Goal: Task Accomplishment & Management: Complete application form

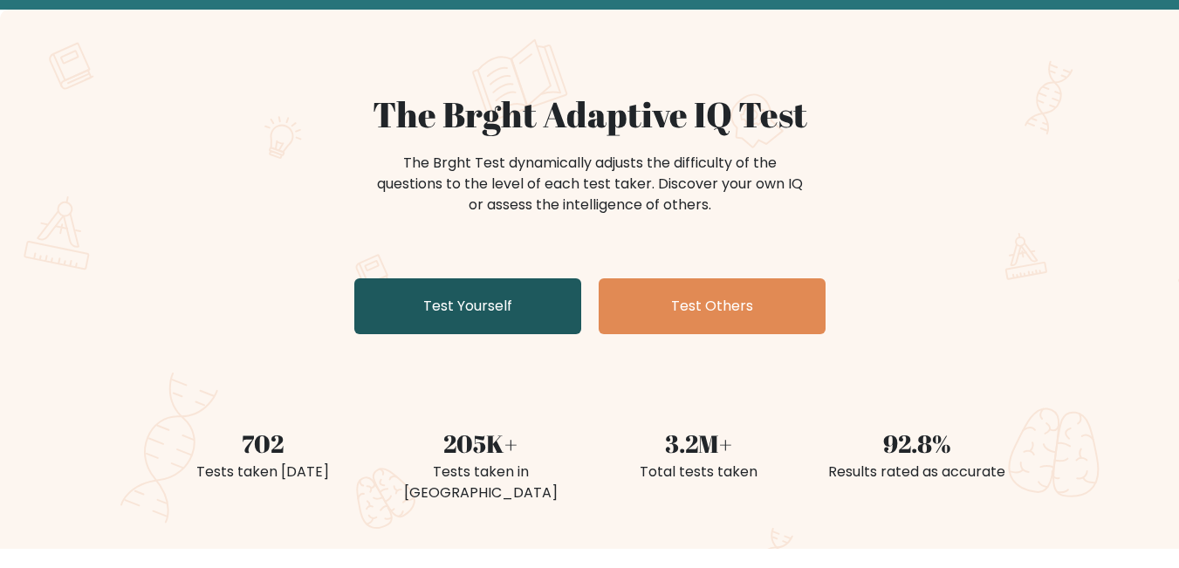
scroll to position [87, 0]
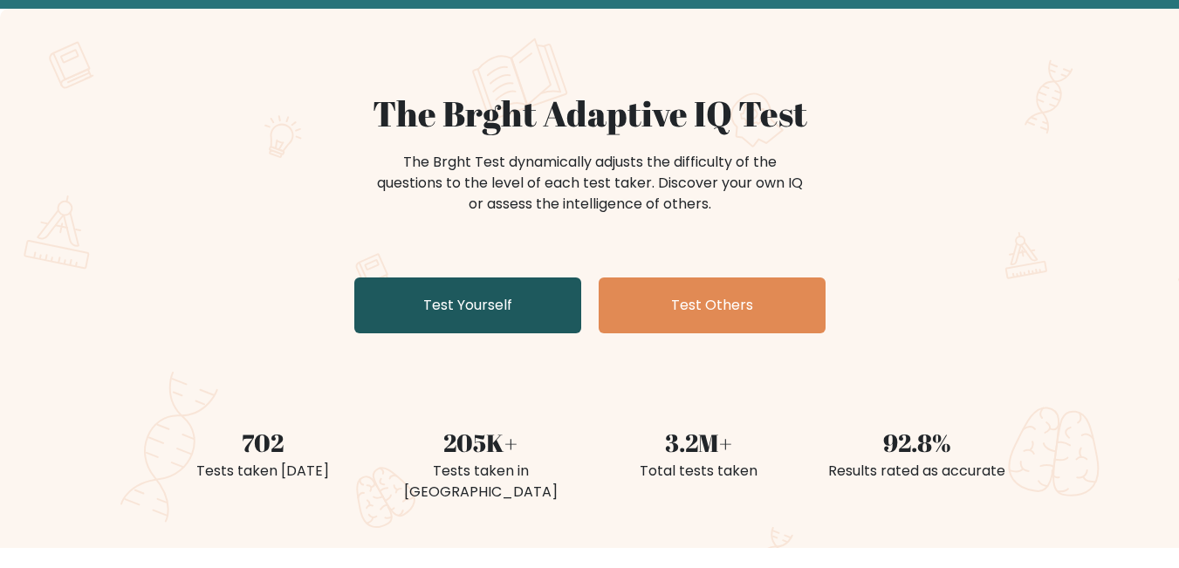
click at [500, 314] on link "Test Yourself" at bounding box center [467, 306] width 227 height 56
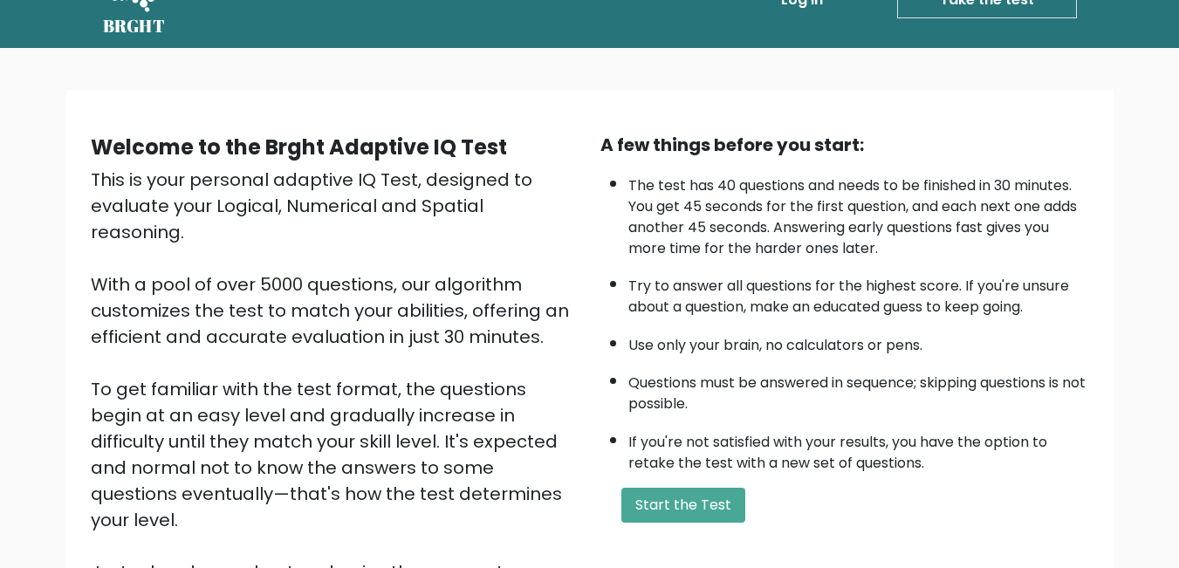
scroll to position [87, 0]
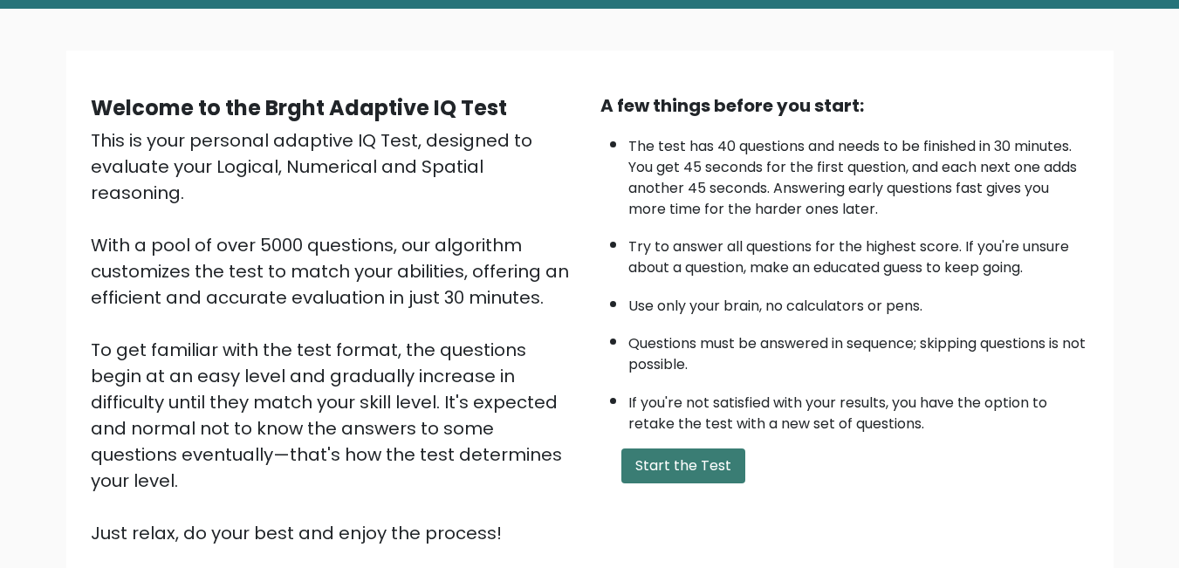
click at [681, 463] on button "Start the Test" at bounding box center [683, 466] width 124 height 35
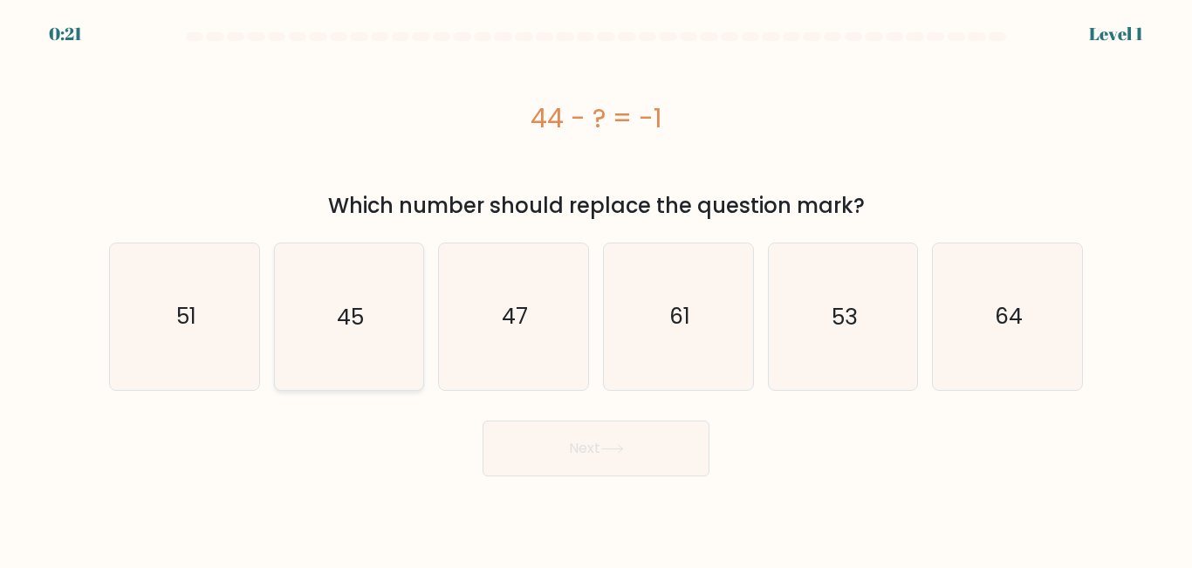
click at [371, 316] on icon "45" at bounding box center [349, 317] width 146 height 146
click at [596, 289] on input "b. 45" at bounding box center [596, 287] width 1 height 4
radio input "true"
click at [580, 440] on button "Next" at bounding box center [596, 449] width 227 height 56
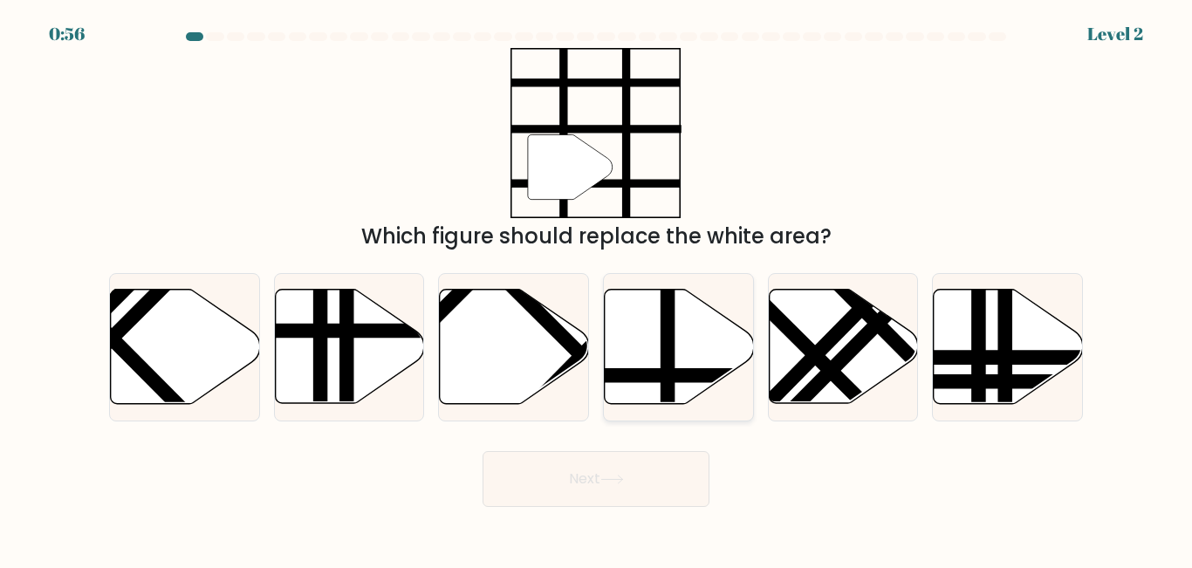
click at [668, 378] on line at bounding box center [668, 287] width 0 height 300
click at [597, 289] on input "d." at bounding box center [596, 287] width 1 height 4
radio input "true"
click at [642, 478] on button "Next" at bounding box center [596, 479] width 227 height 56
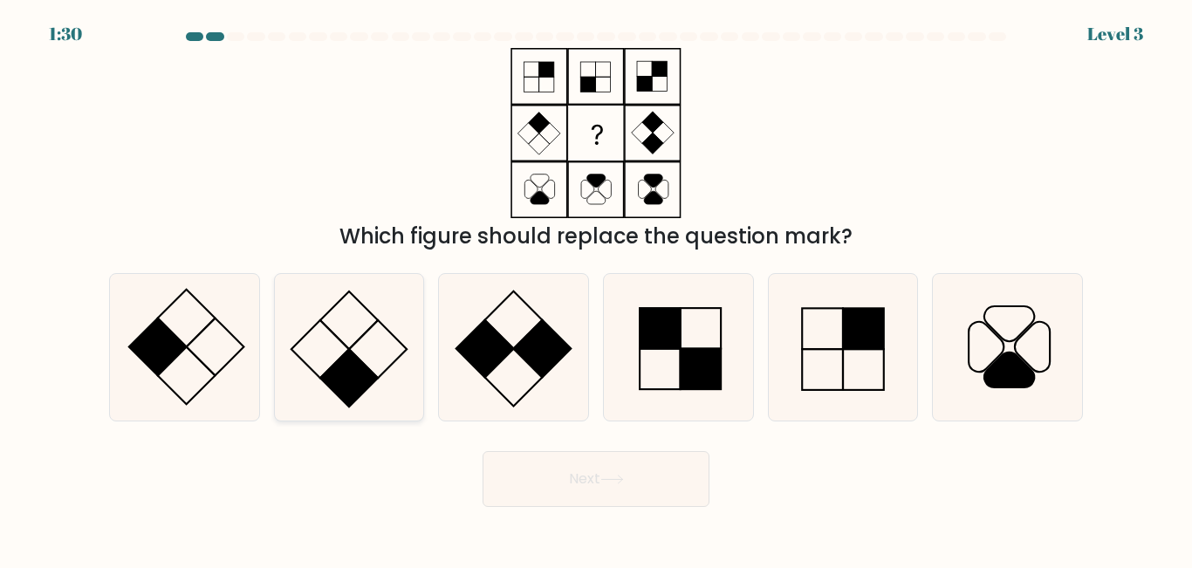
click at [351, 371] on rect at bounding box center [349, 378] width 58 height 58
click at [596, 289] on input "b." at bounding box center [596, 287] width 1 height 4
radio input "true"
click at [604, 495] on button "Next" at bounding box center [596, 479] width 227 height 56
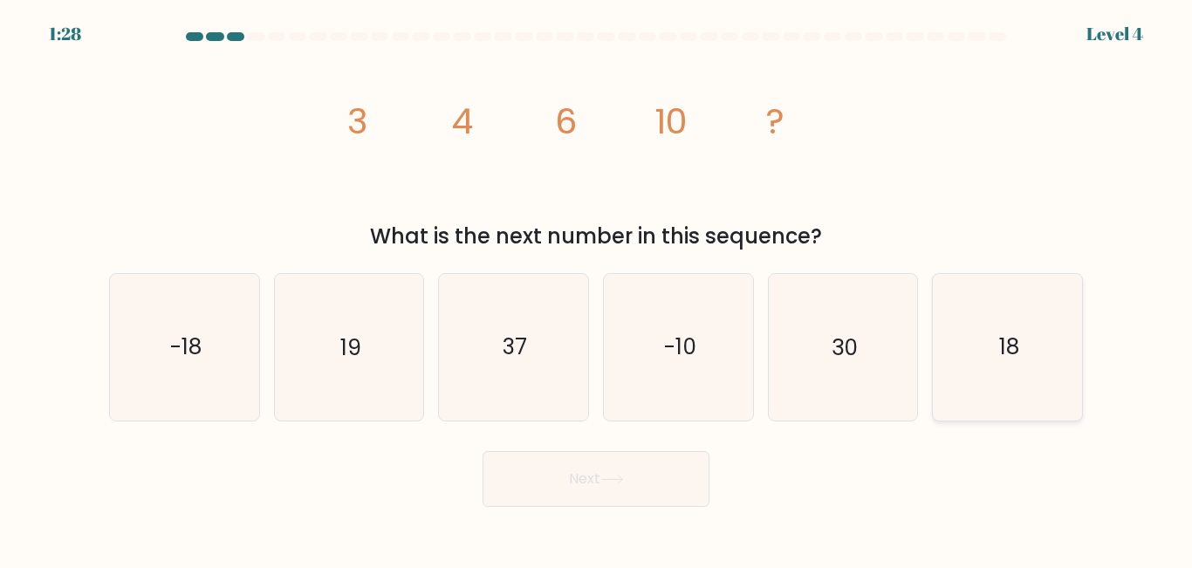
click at [1013, 364] on icon "18" at bounding box center [1008, 347] width 146 height 146
click at [597, 289] on input "f. 18" at bounding box center [596, 287] width 1 height 4
radio input "true"
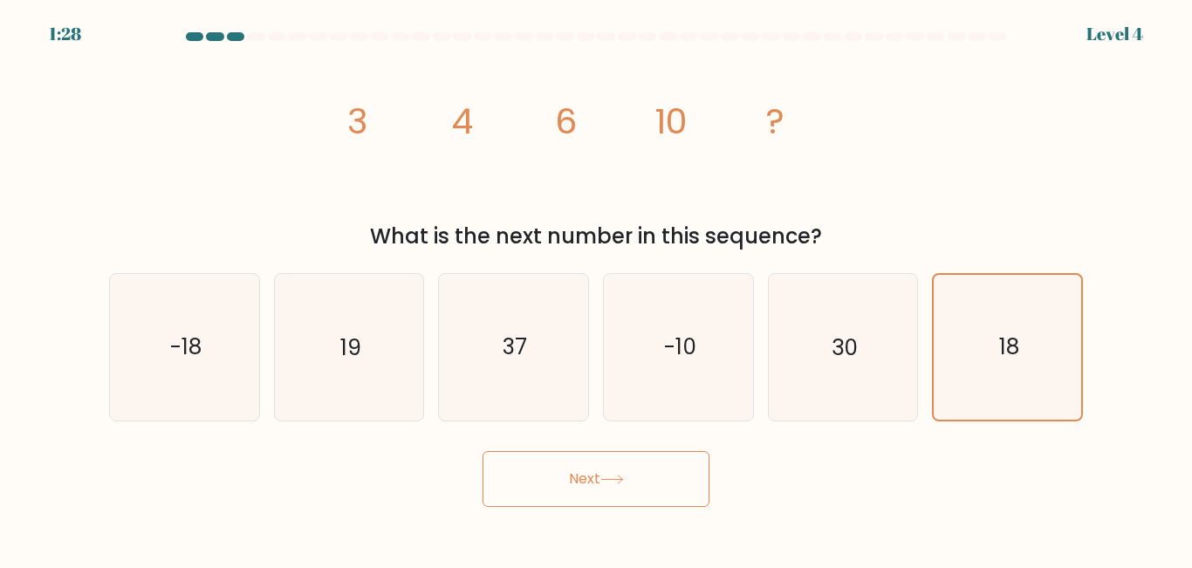
click at [672, 472] on button "Next" at bounding box center [596, 479] width 227 height 56
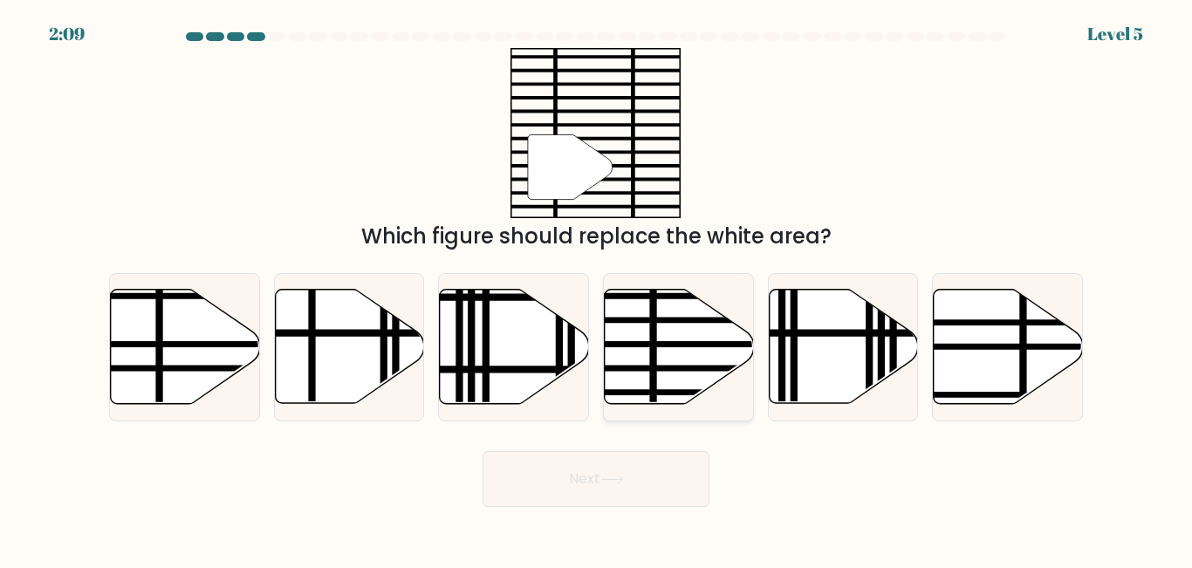
click at [677, 377] on icon at bounding box center [679, 347] width 149 height 114
click at [597, 289] on input "d." at bounding box center [596, 287] width 1 height 4
radio input "true"
click at [640, 499] on button "Next" at bounding box center [596, 479] width 227 height 56
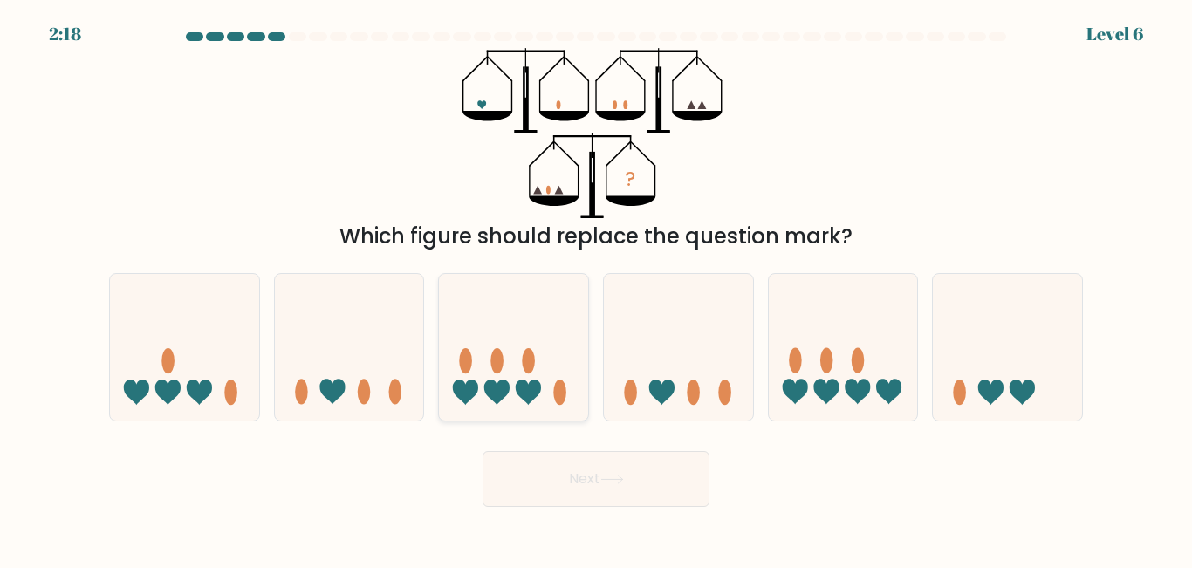
click at [515, 385] on icon at bounding box center [513, 346] width 149 height 123
click at [596, 289] on input "c." at bounding box center [596, 287] width 1 height 4
radio input "true"
click at [638, 484] on button "Next" at bounding box center [596, 479] width 227 height 56
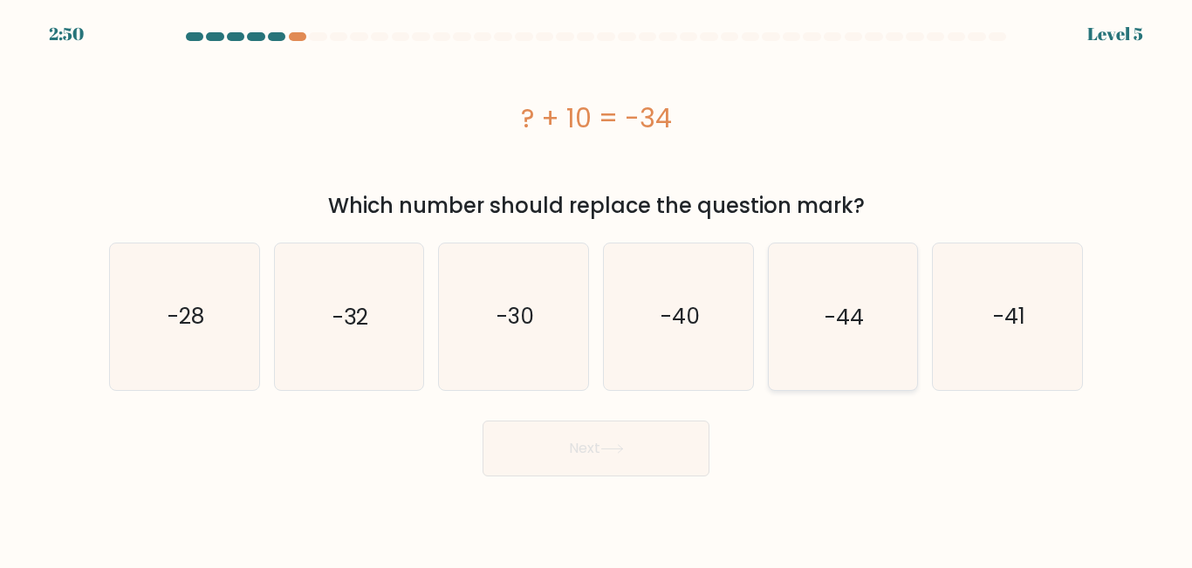
click at [861, 331] on text "-44" at bounding box center [844, 316] width 39 height 31
click at [597, 289] on input "e. -44" at bounding box center [596, 287] width 1 height 4
radio input "true"
click at [690, 439] on button "Next" at bounding box center [596, 449] width 227 height 56
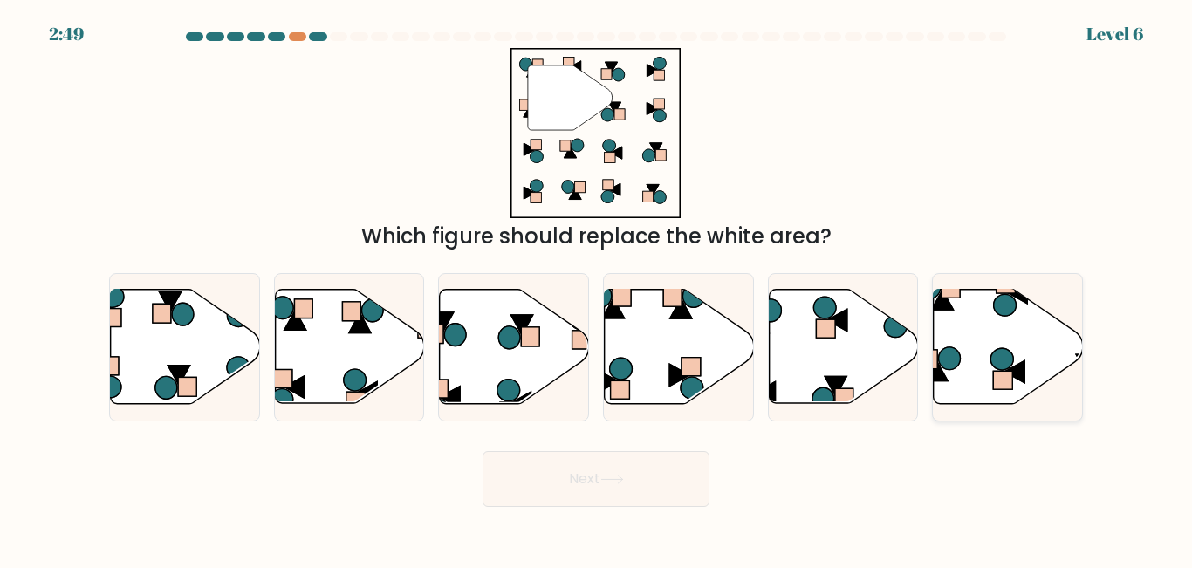
click at [973, 381] on icon at bounding box center [1008, 347] width 149 height 114
click at [597, 289] on input "f." at bounding box center [596, 287] width 1 height 4
radio input "true"
click at [624, 475] on icon at bounding box center [612, 480] width 24 height 10
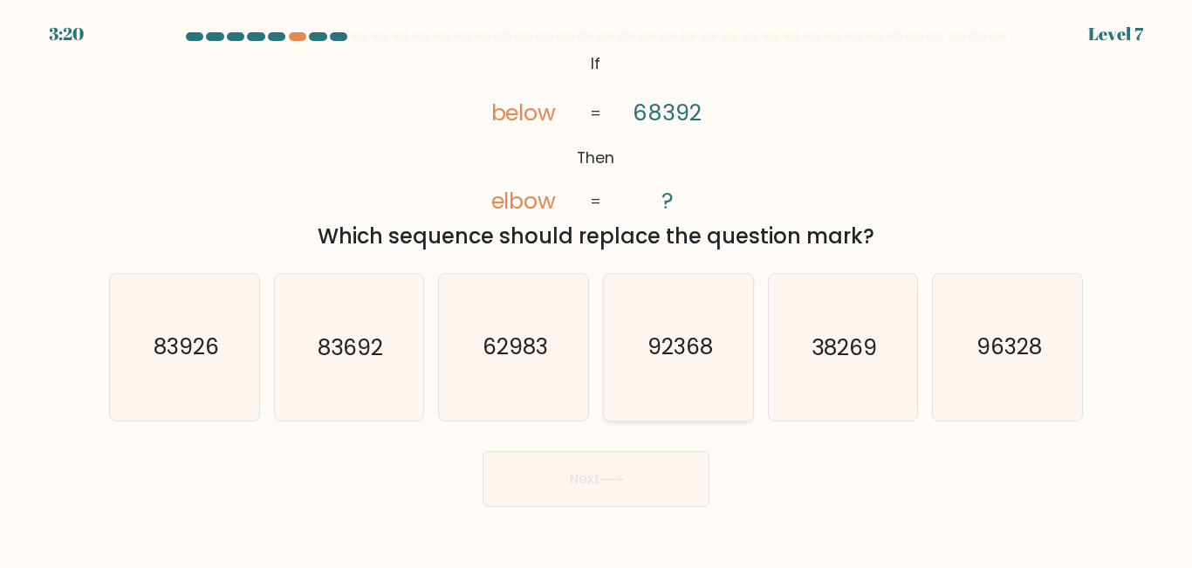
click at [692, 363] on icon "92368" at bounding box center [679, 347] width 146 height 146
click at [597, 289] on input "d. 92368" at bounding box center [596, 287] width 1 height 4
radio input "true"
click at [659, 489] on button "Next" at bounding box center [596, 479] width 227 height 56
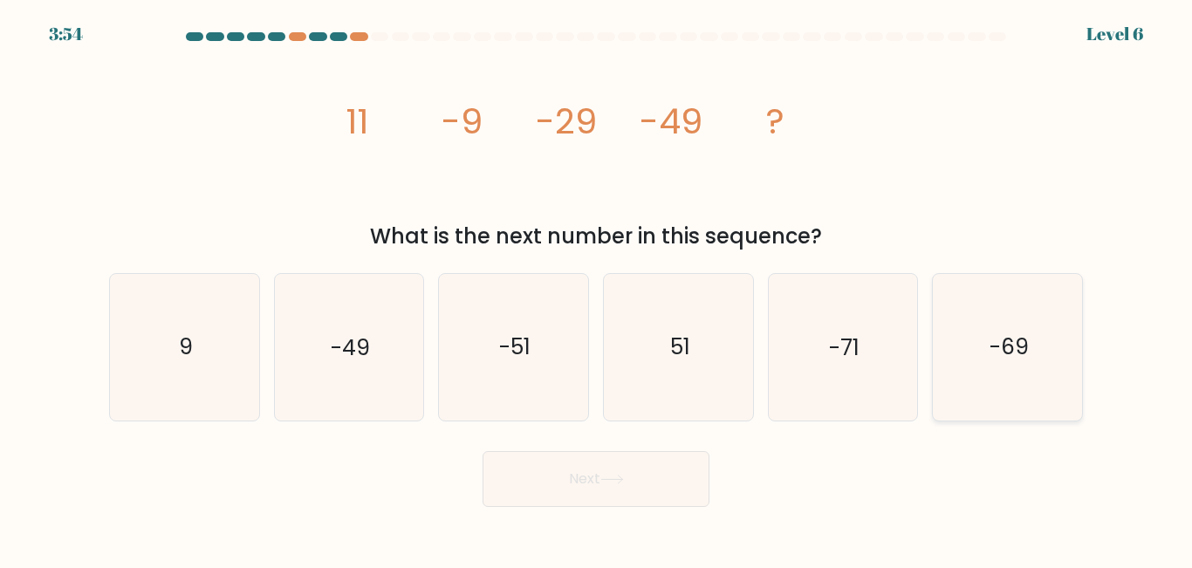
click at [1037, 358] on icon "-69" at bounding box center [1008, 347] width 146 height 146
click at [597, 289] on input "f. -69" at bounding box center [596, 287] width 1 height 4
radio input "true"
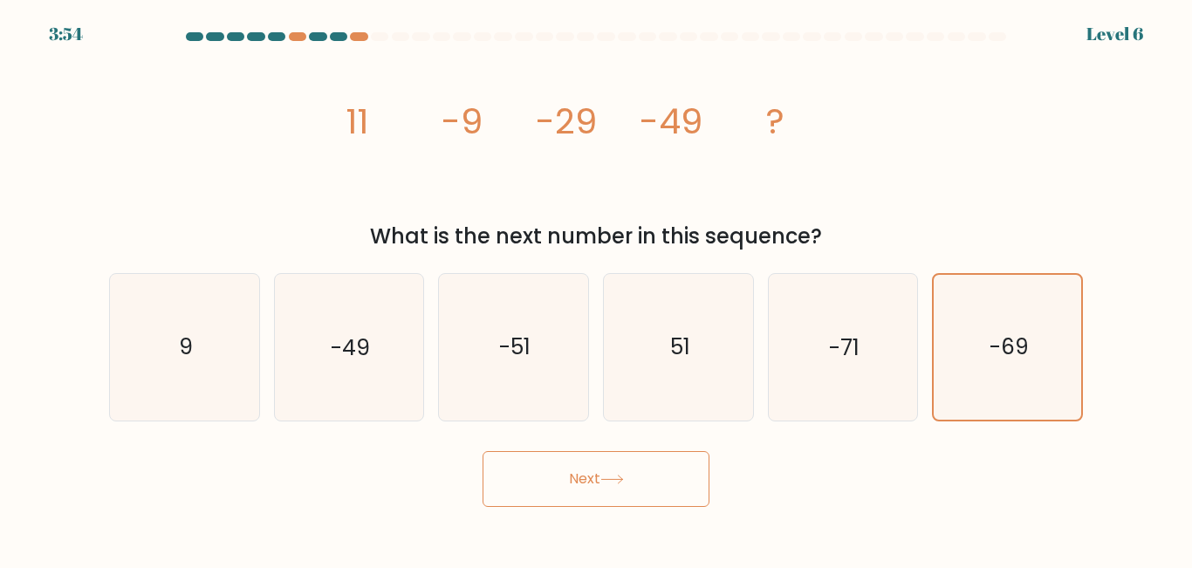
click at [661, 487] on button "Next" at bounding box center [596, 479] width 227 height 56
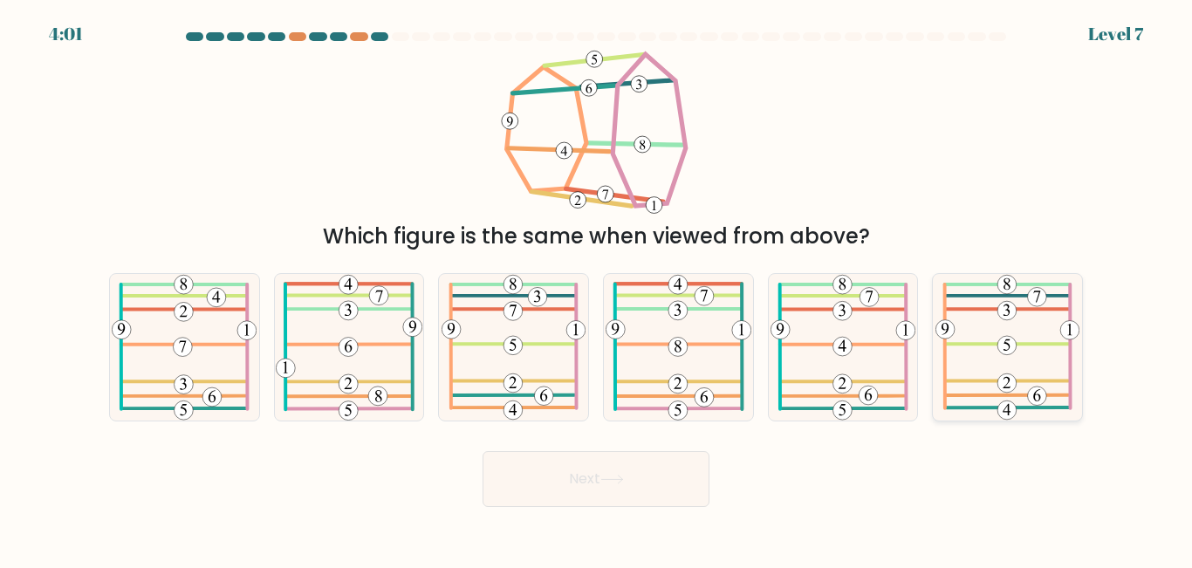
click at [978, 388] on icon at bounding box center [1008, 347] width 144 height 146
click at [597, 289] on input "f." at bounding box center [596, 287] width 1 height 4
radio input "true"
click at [643, 476] on button "Next" at bounding box center [596, 479] width 227 height 56
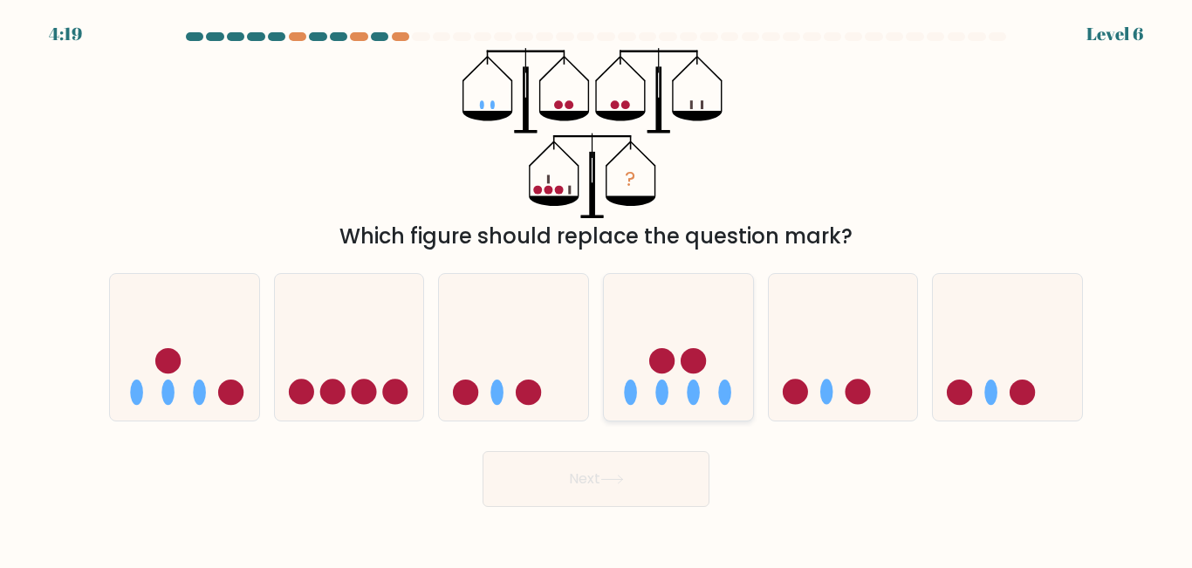
click at [673, 383] on icon at bounding box center [678, 346] width 149 height 123
click at [597, 289] on input "d." at bounding box center [596, 287] width 1 height 4
radio input "true"
click at [652, 475] on button "Next" at bounding box center [596, 479] width 227 height 56
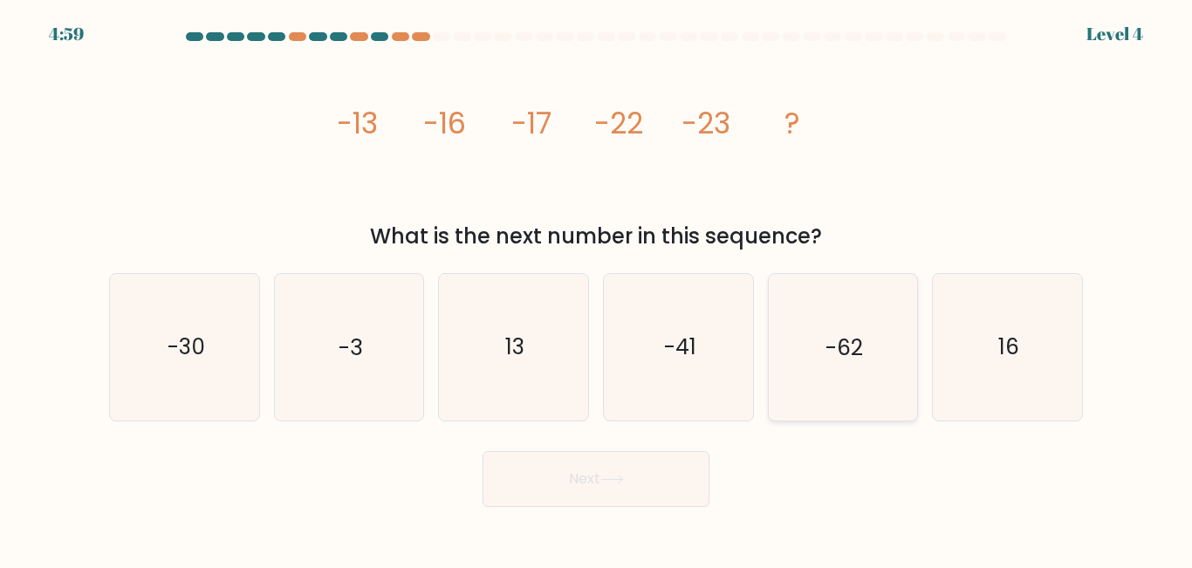
click at [858, 361] on text "-62" at bounding box center [845, 348] width 38 height 31
click at [597, 289] on input "e. -62" at bounding box center [596, 287] width 1 height 4
radio input "true"
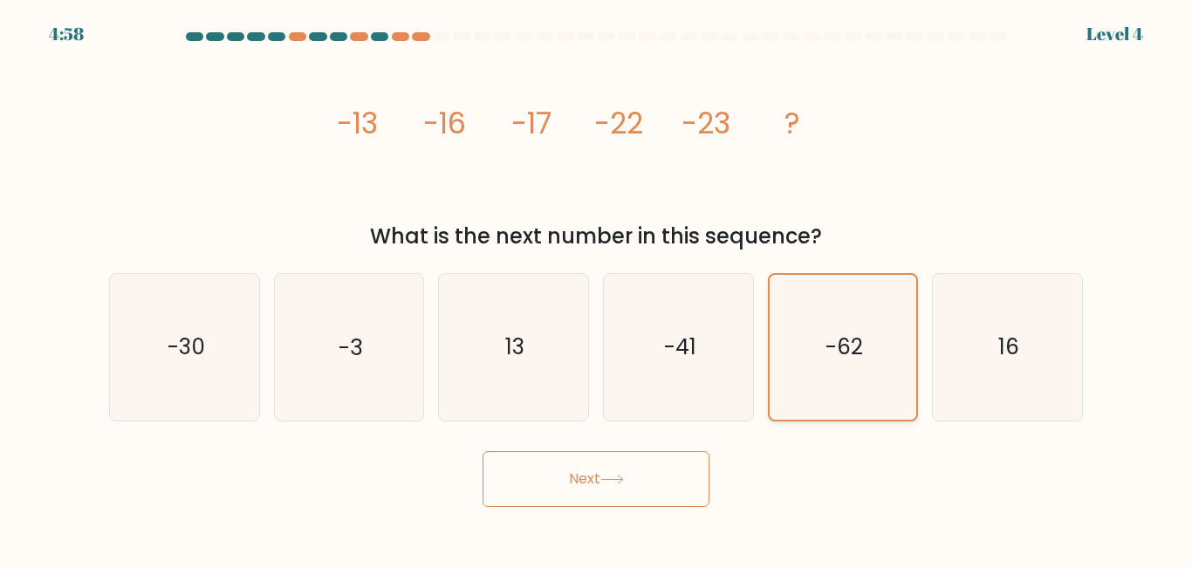
click at [841, 357] on text "-62" at bounding box center [845, 348] width 38 height 31
click at [597, 289] on input "e. -62" at bounding box center [596, 287] width 1 height 4
click at [712, 358] on icon "-41" at bounding box center [679, 347] width 146 height 146
click at [597, 289] on input "d. -41" at bounding box center [596, 287] width 1 height 4
radio input "true"
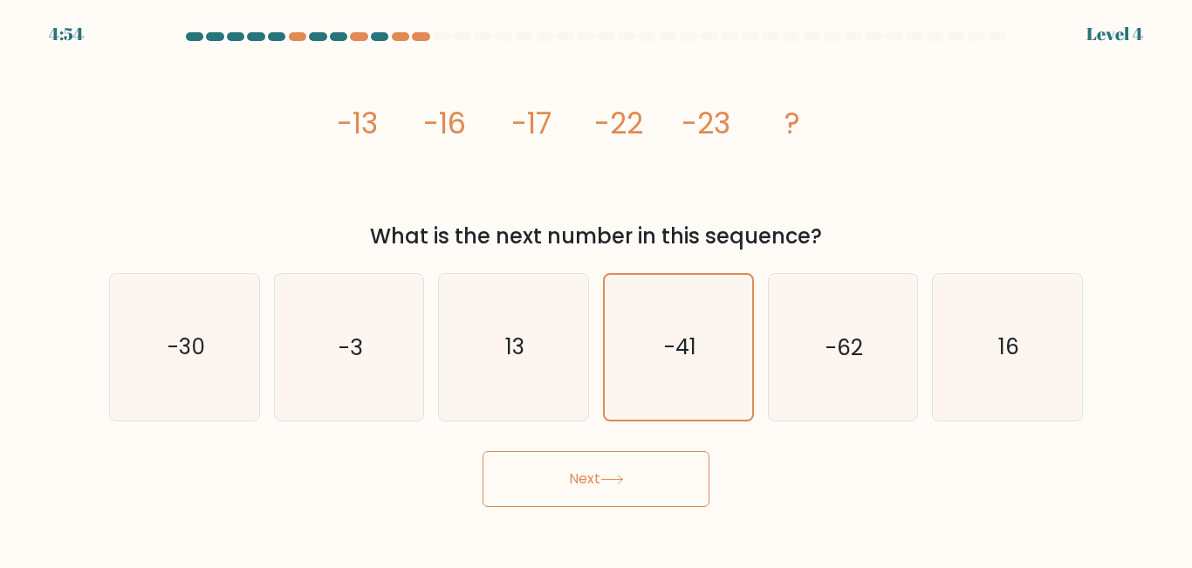
click at [582, 468] on button "Next" at bounding box center [596, 479] width 227 height 56
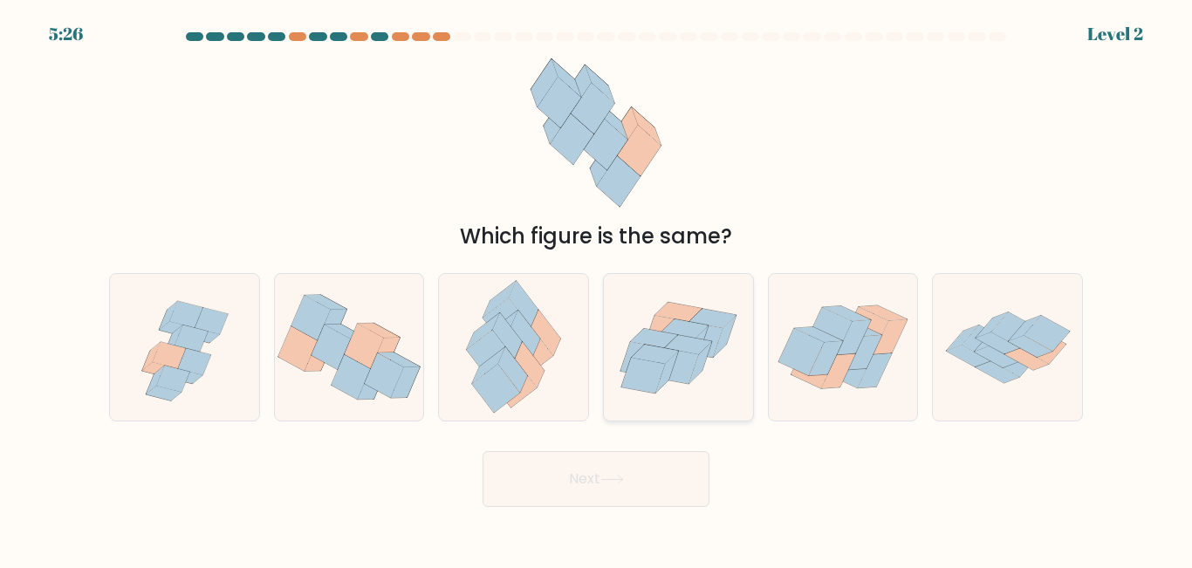
click at [687, 365] on icon at bounding box center [677, 365] width 44 height 35
click at [597, 289] on input "d." at bounding box center [596, 287] width 1 height 4
radio input "true"
click at [667, 466] on button "Next" at bounding box center [596, 479] width 227 height 56
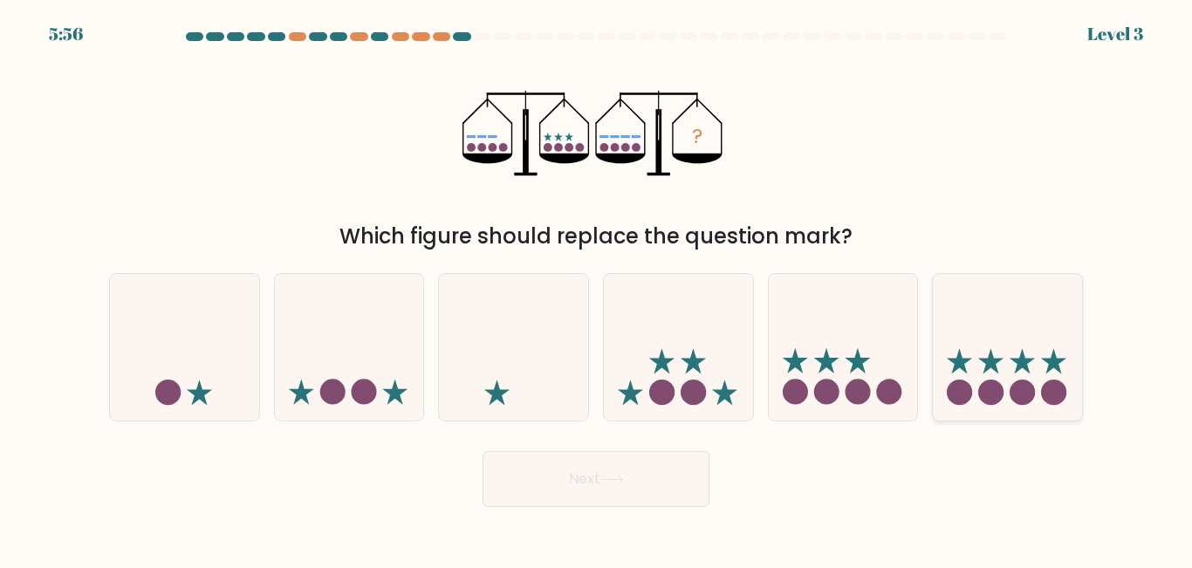
click at [978, 393] on icon at bounding box center [1007, 346] width 149 height 123
click at [597, 289] on input "f." at bounding box center [596, 287] width 1 height 4
radio input "true"
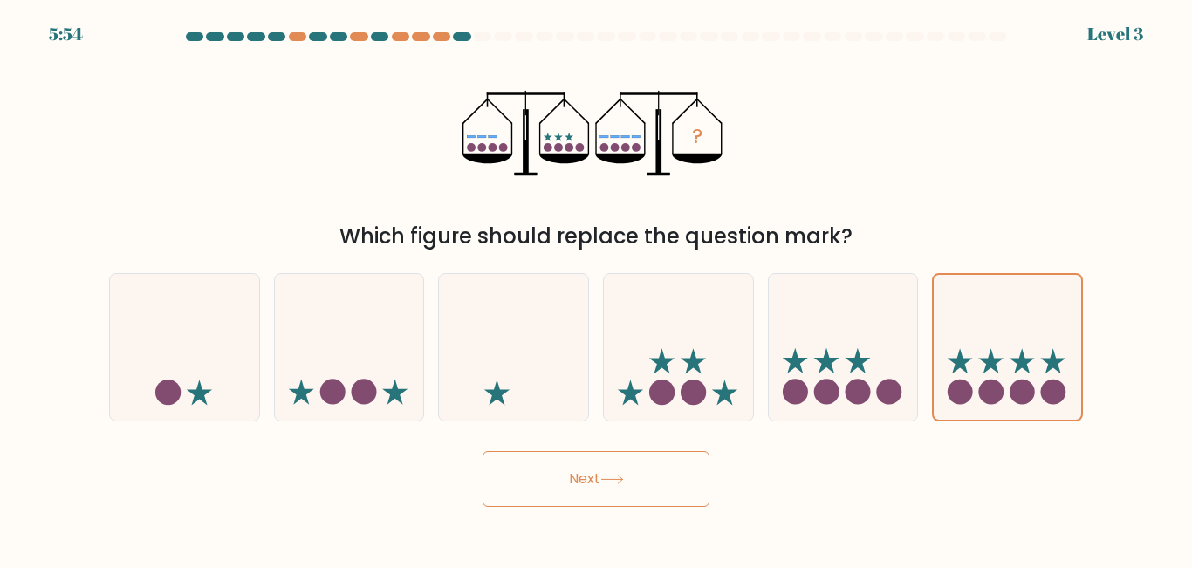
click at [683, 474] on button "Next" at bounding box center [596, 479] width 227 height 56
click at [663, 480] on button "Next" at bounding box center [596, 479] width 227 height 56
click at [615, 475] on icon at bounding box center [612, 480] width 24 height 10
click at [598, 484] on button "Next" at bounding box center [596, 479] width 227 height 56
click at [558, 485] on button "Next" at bounding box center [596, 479] width 227 height 56
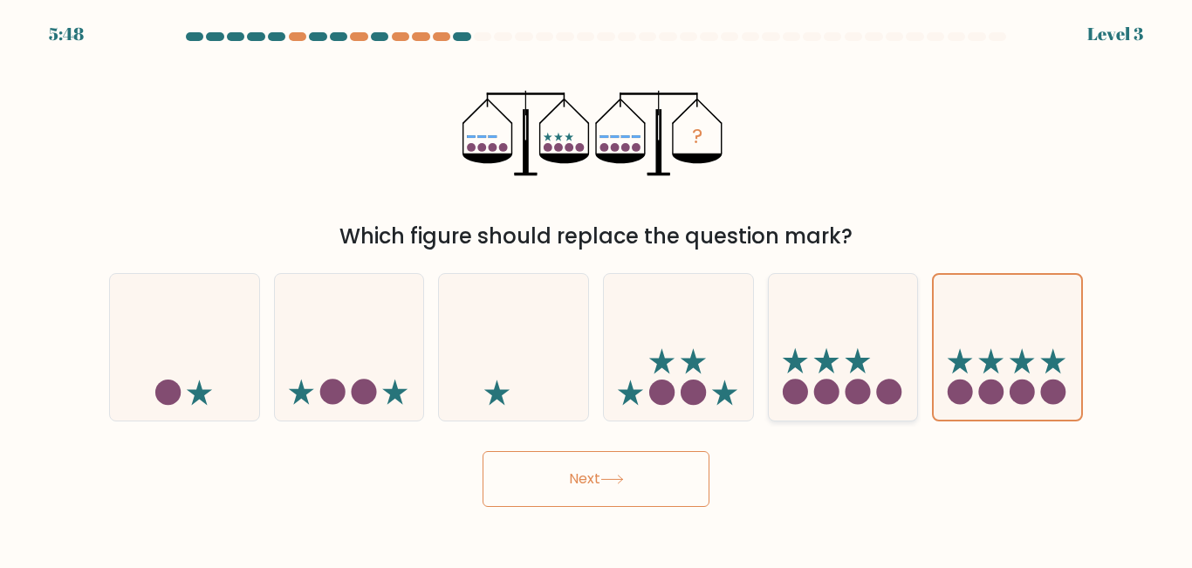
click at [843, 382] on icon at bounding box center [843, 346] width 149 height 123
click at [597, 289] on input "e." at bounding box center [596, 287] width 1 height 4
radio input "true"
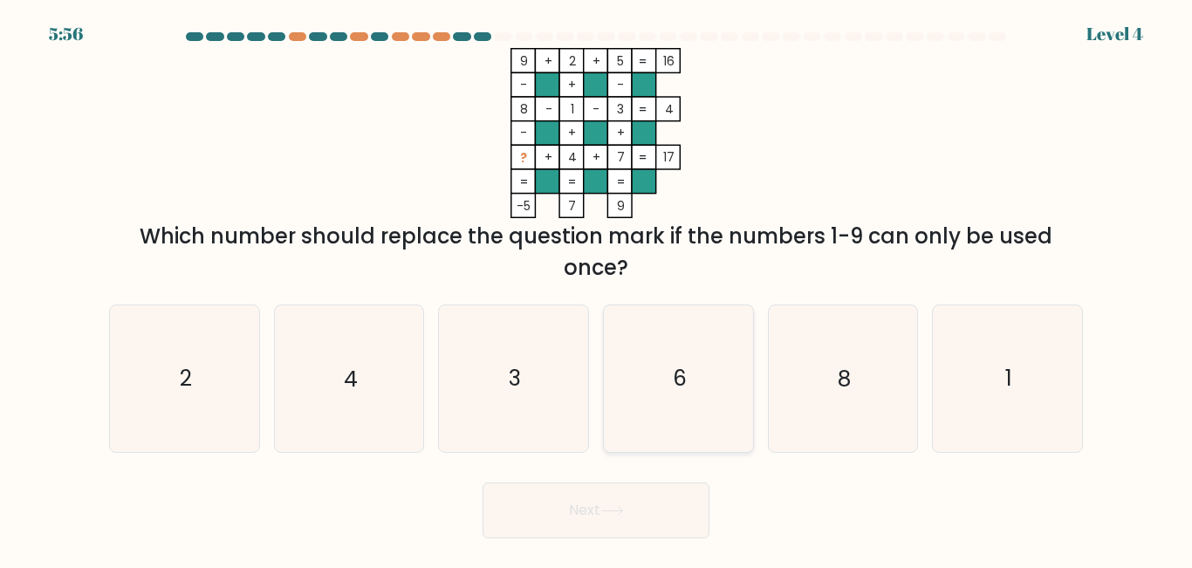
click at [684, 382] on text "6" at bounding box center [680, 379] width 14 height 31
click at [597, 289] on input "d. 6" at bounding box center [596, 287] width 1 height 4
radio input "true"
click at [622, 512] on icon at bounding box center [612, 511] width 24 height 10
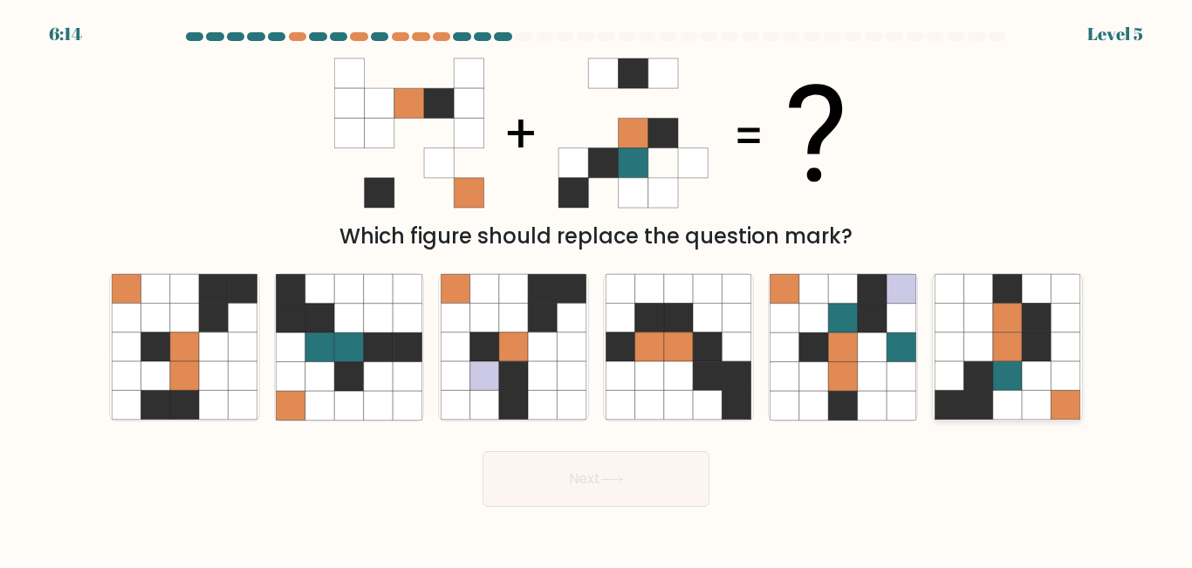
click at [1002, 333] on icon at bounding box center [1007, 347] width 29 height 29
click at [597, 289] on input "f." at bounding box center [596, 287] width 1 height 4
radio input "true"
click at [665, 476] on button "Next" at bounding box center [596, 479] width 227 height 56
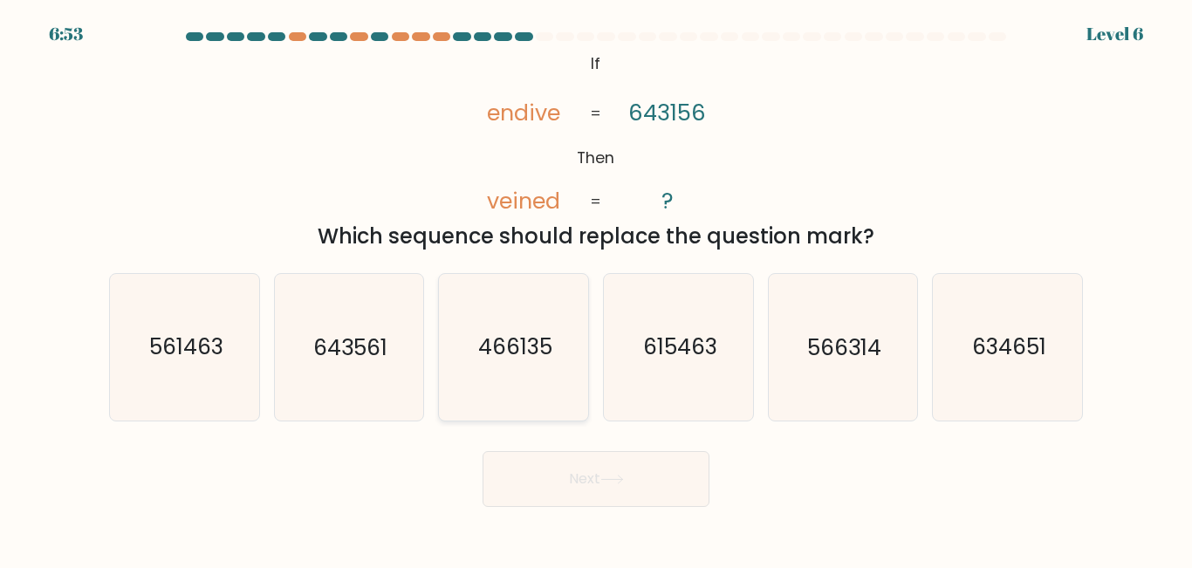
click at [506, 362] on text "466135" at bounding box center [515, 348] width 74 height 31
click at [596, 289] on input "c. 466135" at bounding box center [596, 287] width 1 height 4
radio input "true"
click at [364, 375] on icon "643561" at bounding box center [349, 347] width 146 height 146
click at [596, 289] on input "b. 643561" at bounding box center [596, 287] width 1 height 4
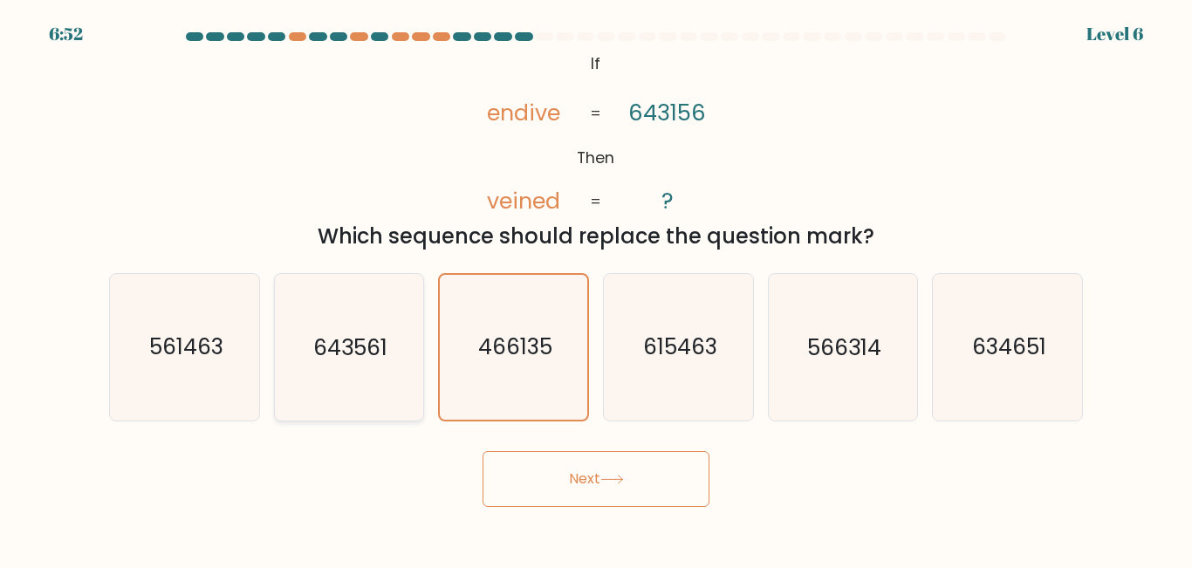
radio input "true"
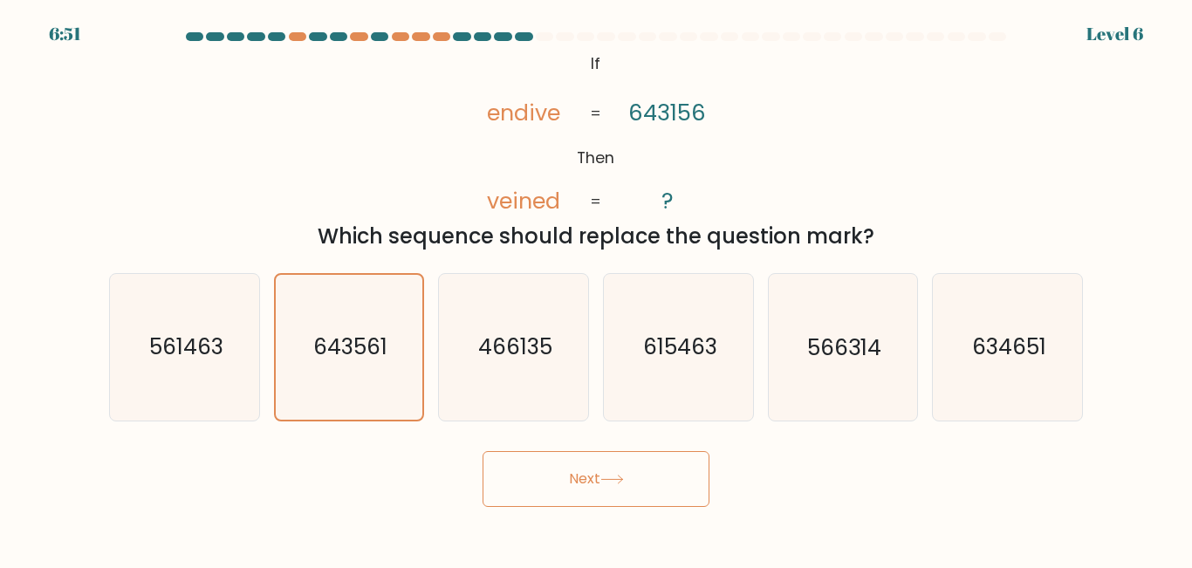
click at [593, 482] on button "Next" at bounding box center [596, 479] width 227 height 56
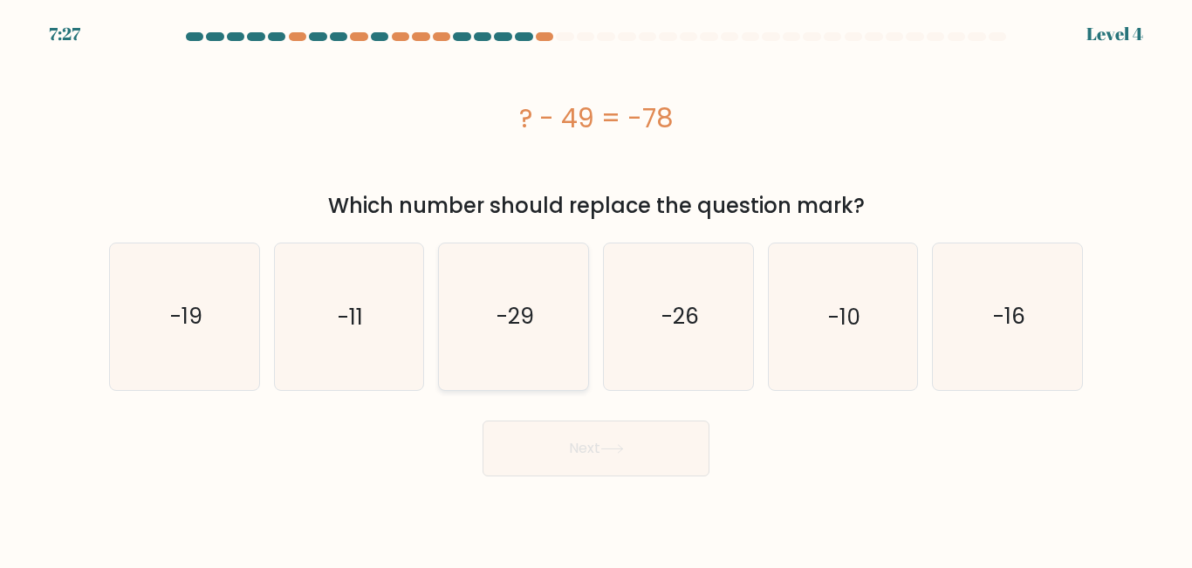
click at [550, 329] on icon "-29" at bounding box center [514, 317] width 146 height 146
click at [596, 289] on input "c. -29" at bounding box center [596, 287] width 1 height 4
radio input "true"
click at [624, 447] on icon at bounding box center [612, 449] width 24 height 10
click at [642, 450] on button "Next" at bounding box center [596, 449] width 227 height 56
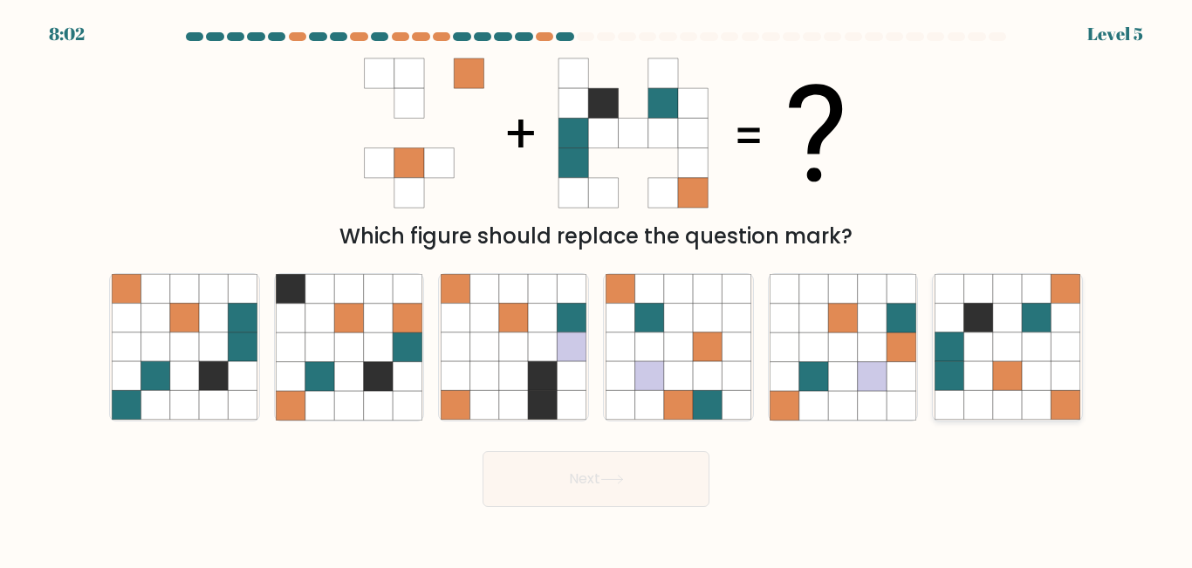
click at [979, 395] on icon at bounding box center [978, 405] width 29 height 29
click at [597, 289] on input "f." at bounding box center [596, 287] width 1 height 4
radio input "true"
click at [644, 500] on button "Next" at bounding box center [596, 479] width 227 height 56
click at [652, 481] on button "Next" at bounding box center [596, 479] width 227 height 56
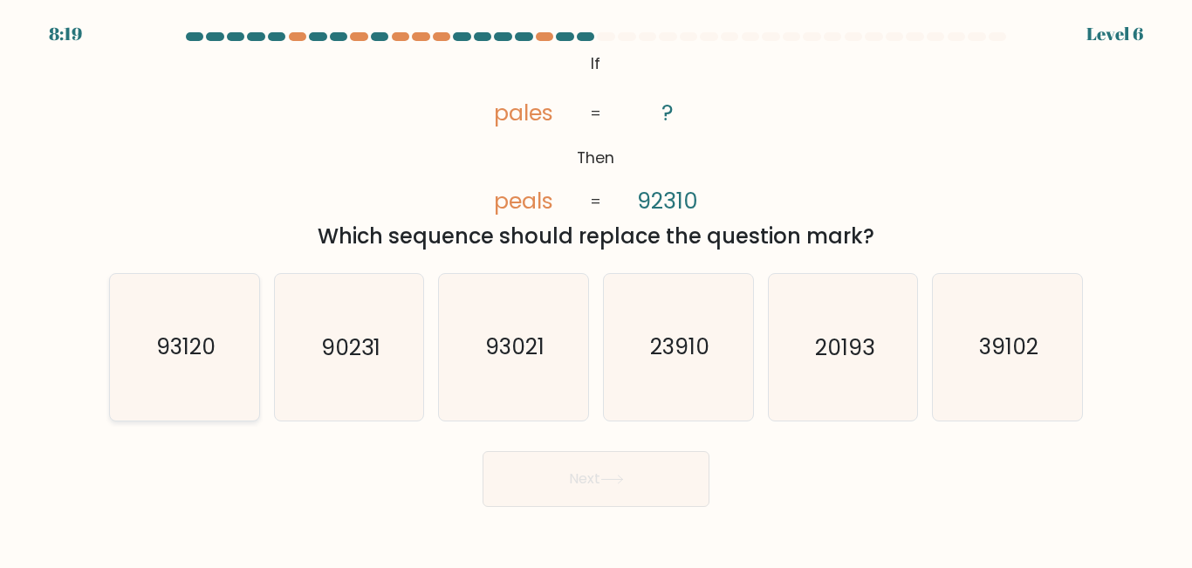
click at [184, 353] on text "93120" at bounding box center [185, 348] width 59 height 31
click at [596, 289] on input "a. 93120" at bounding box center [596, 287] width 1 height 4
radio input "true"
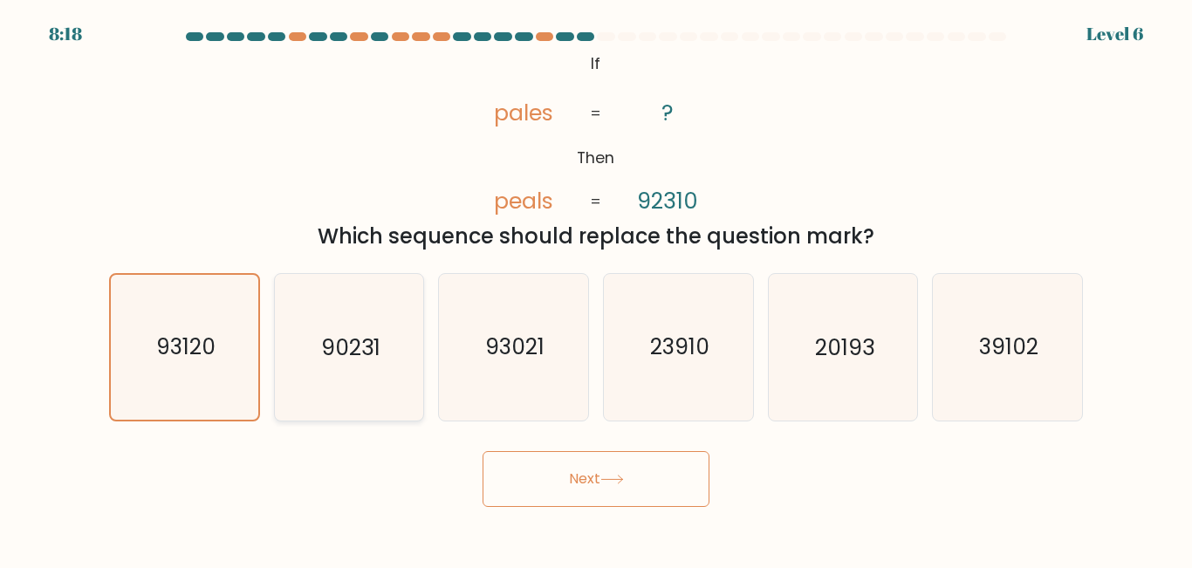
click at [373, 354] on text "90231" at bounding box center [350, 348] width 59 height 31
click at [596, 289] on input "b. 90231" at bounding box center [596, 287] width 1 height 4
radio input "true"
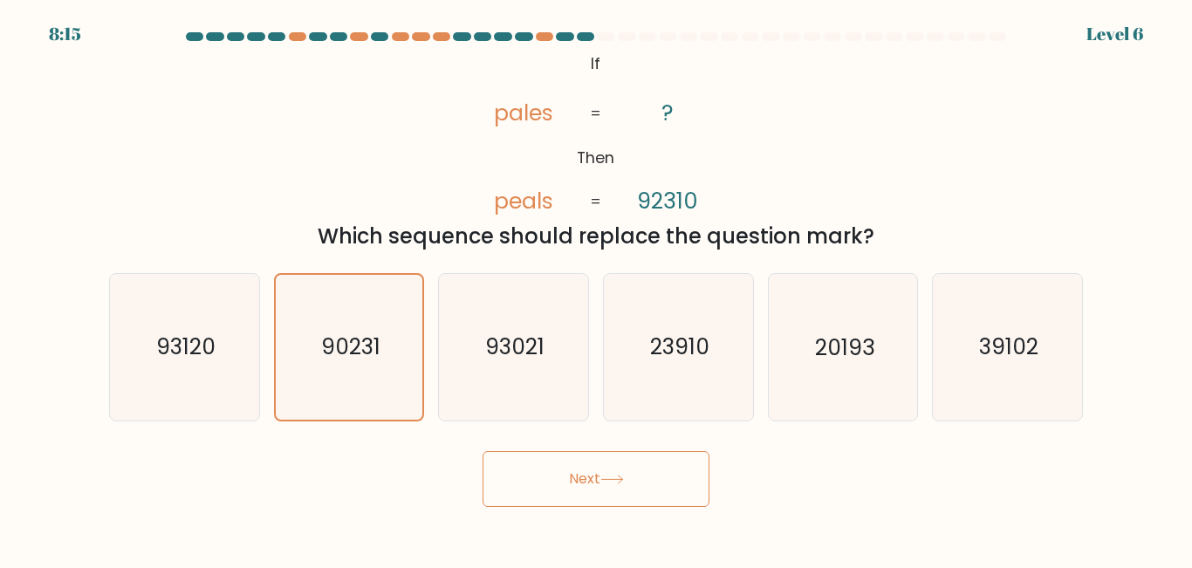
click at [614, 480] on icon at bounding box center [612, 480] width 24 height 10
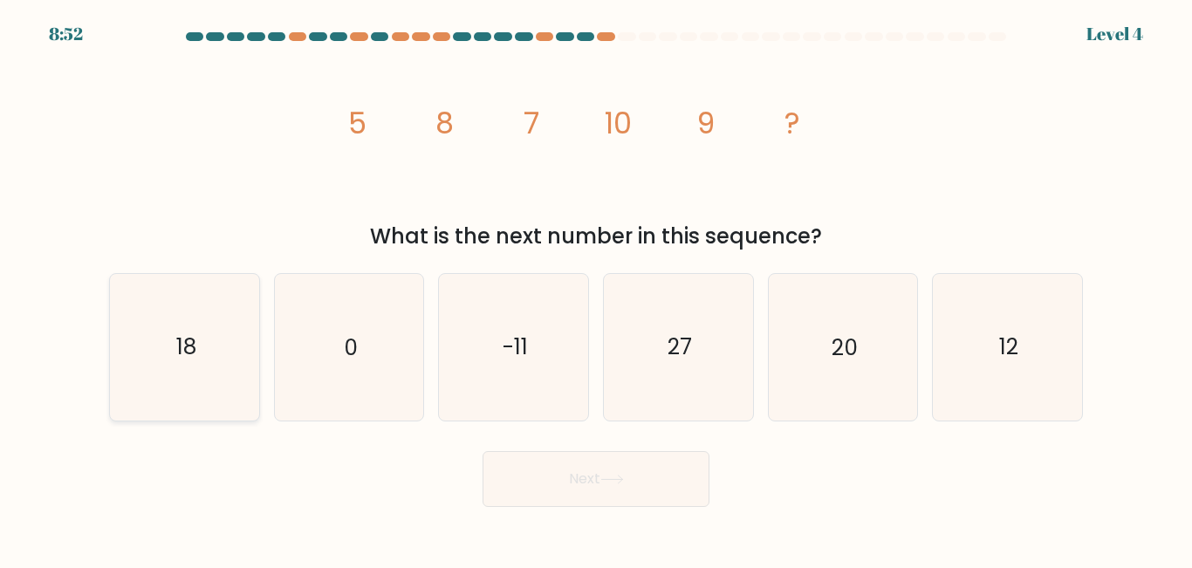
click at [210, 363] on icon "18" at bounding box center [185, 347] width 146 height 146
click at [596, 289] on input "a. 18" at bounding box center [596, 287] width 1 height 4
radio input "true"
click at [628, 486] on button "Next" at bounding box center [596, 479] width 227 height 56
click at [658, 467] on button "Next" at bounding box center [596, 479] width 227 height 56
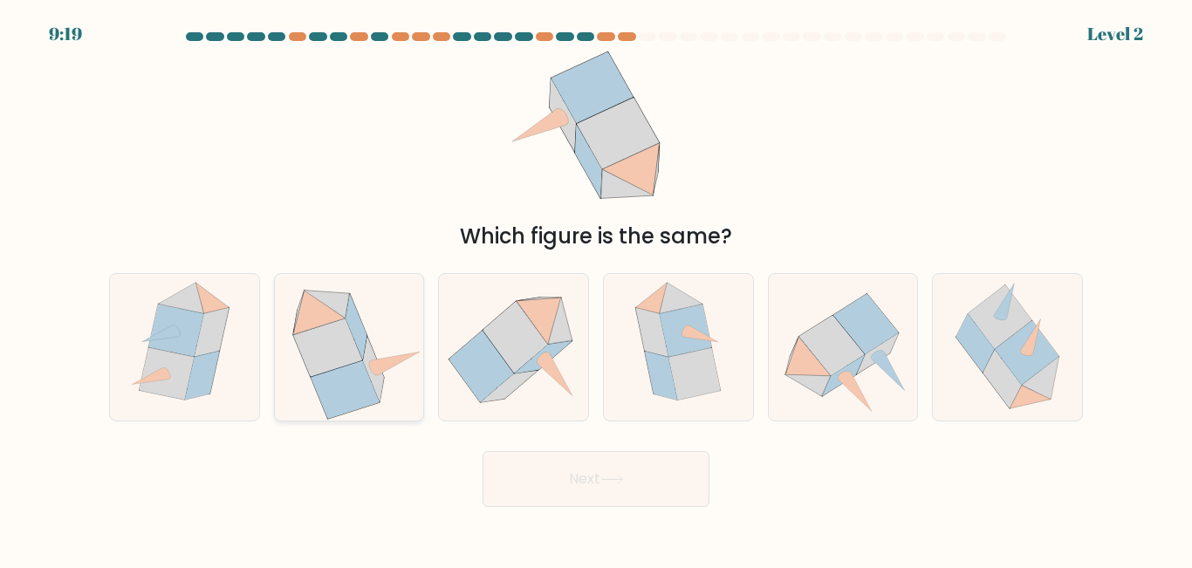
click at [363, 372] on icon at bounding box center [345, 390] width 68 height 58
click at [596, 289] on input "b." at bounding box center [596, 287] width 1 height 4
radio input "true"
click at [567, 462] on button "Next" at bounding box center [596, 479] width 227 height 56
click at [631, 469] on button "Next" at bounding box center [596, 479] width 227 height 56
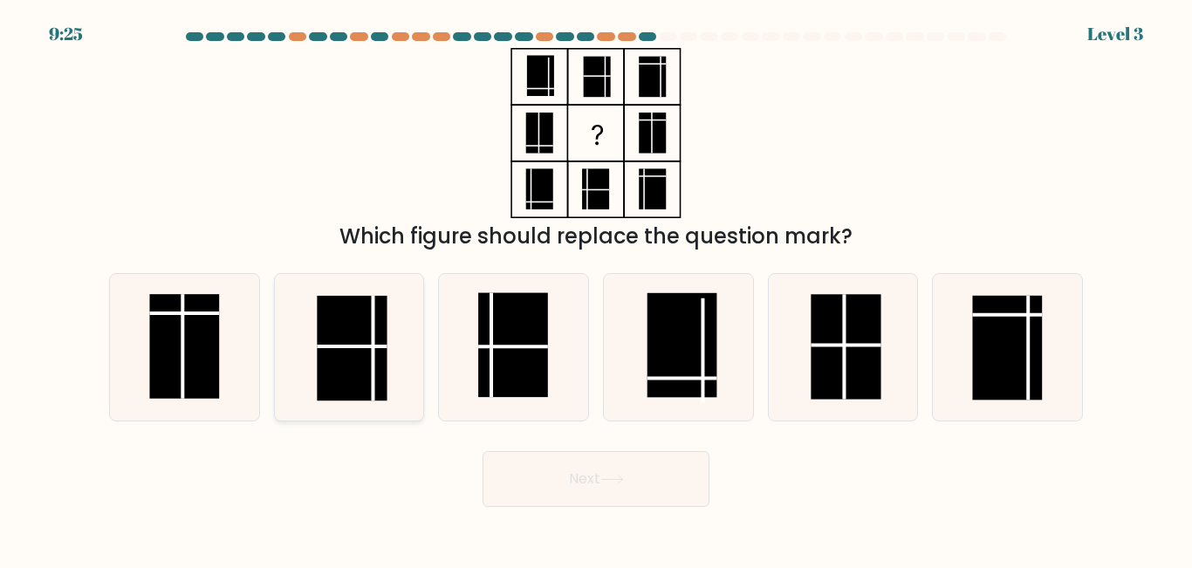
click at [348, 345] on rect at bounding box center [352, 348] width 70 height 105
click at [596, 289] on input "b." at bounding box center [596, 287] width 1 height 4
radio input "true"
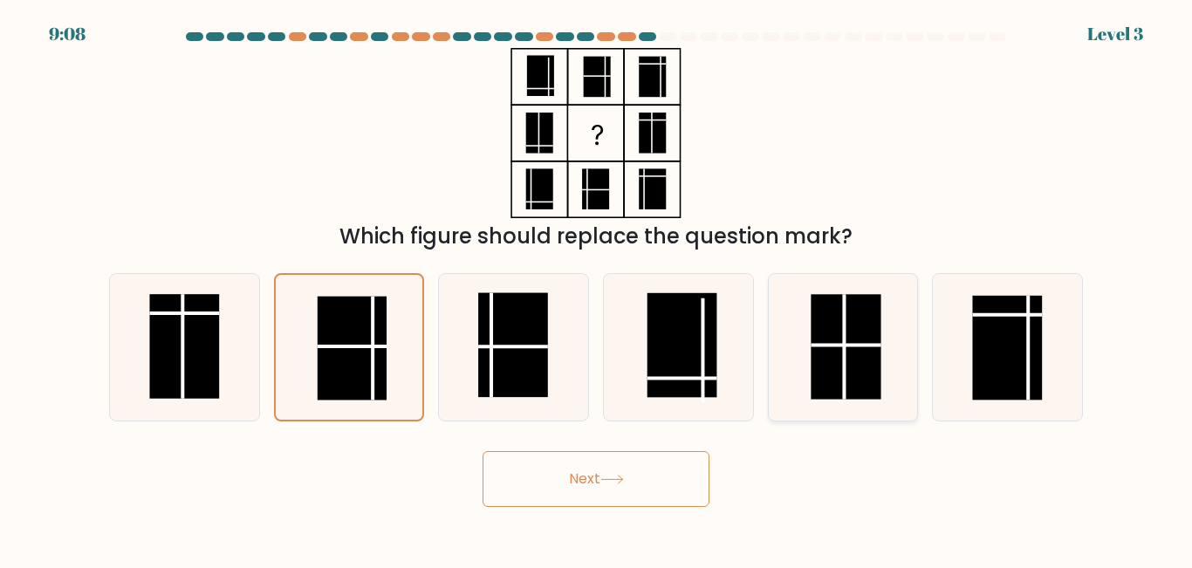
click at [854, 352] on rect at bounding box center [846, 347] width 70 height 105
click at [597, 289] on input "e." at bounding box center [596, 287] width 1 height 4
radio input "true"
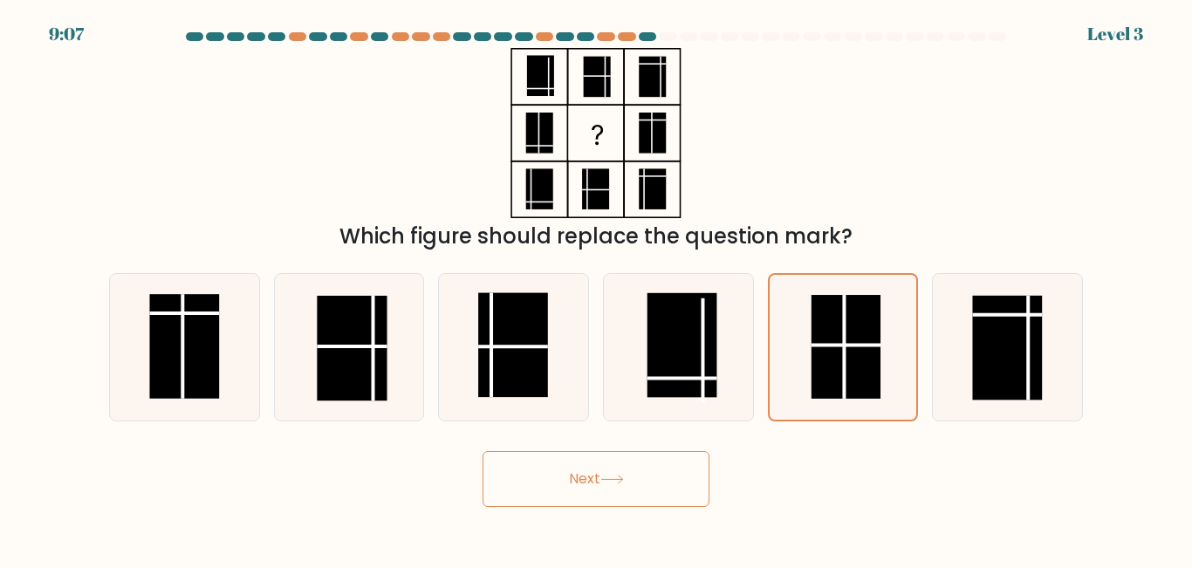
click at [616, 493] on button "Next" at bounding box center [596, 479] width 227 height 56
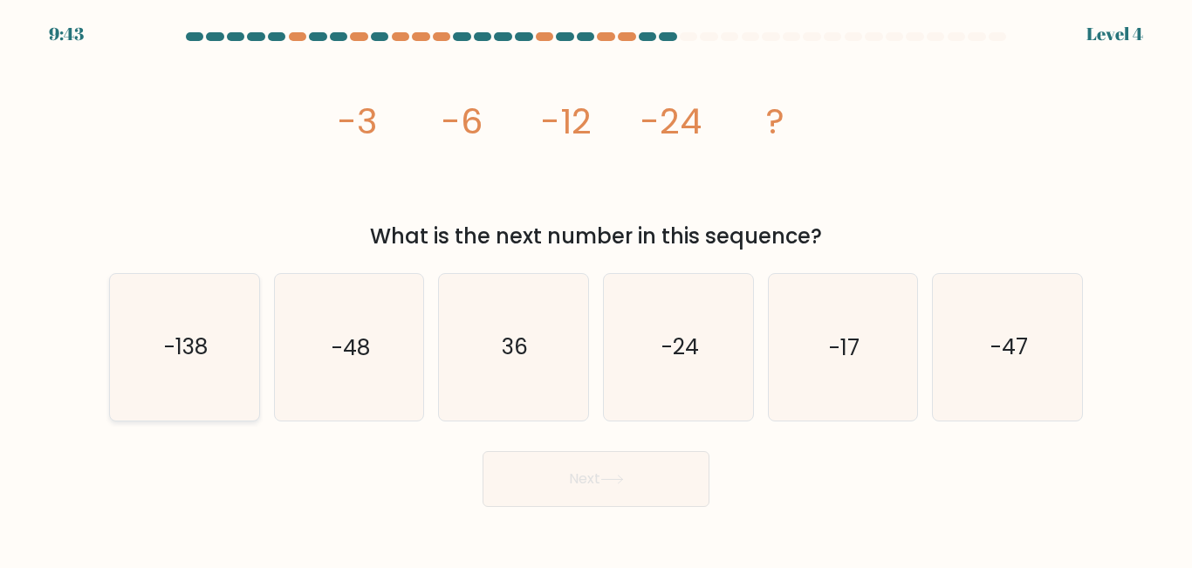
click at [182, 353] on text "-138" at bounding box center [186, 348] width 44 height 31
click at [596, 289] on input "a. -138" at bounding box center [596, 287] width 1 height 4
radio input "true"
click at [586, 478] on button "Next" at bounding box center [596, 479] width 227 height 56
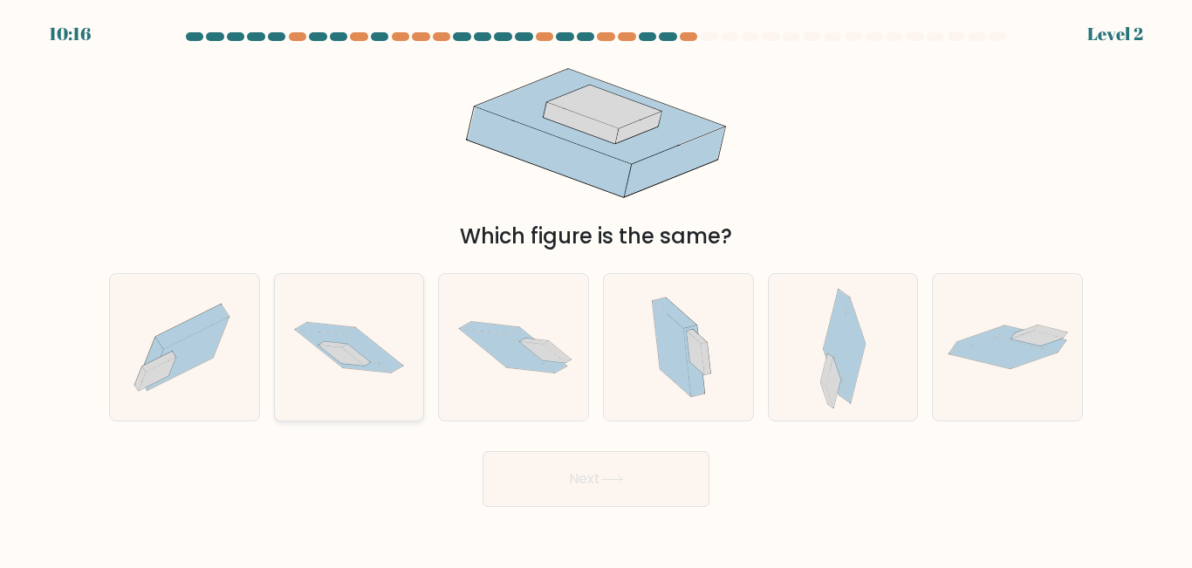
click at [356, 339] on icon at bounding box center [373, 349] width 59 height 45
click at [596, 289] on input "b." at bounding box center [596, 287] width 1 height 4
radio input "true"
click at [607, 480] on icon at bounding box center [612, 480] width 24 height 10
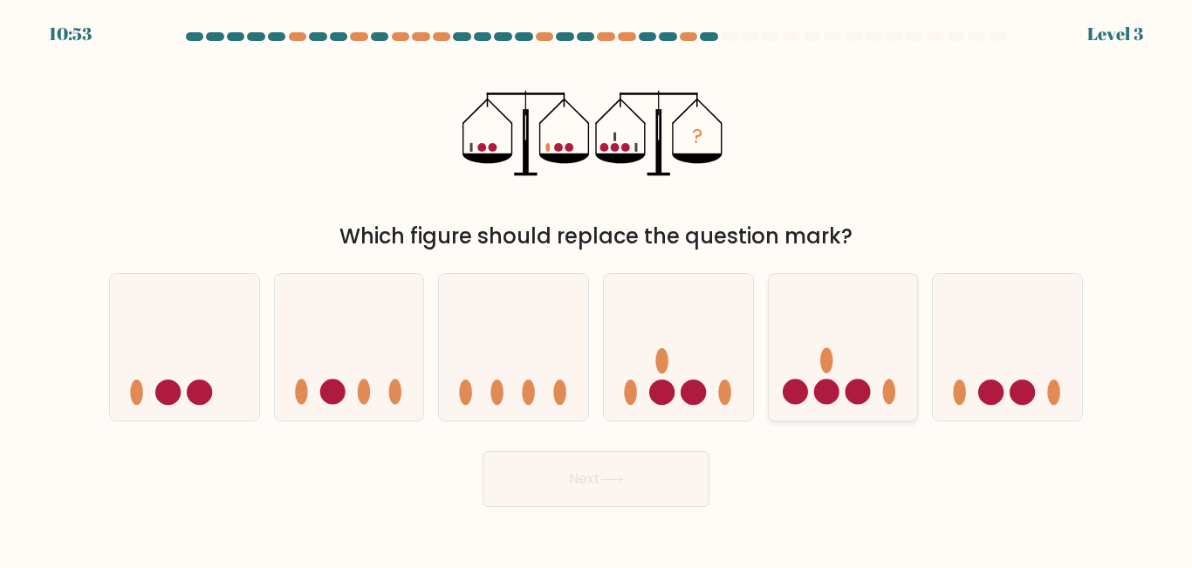
click at [810, 400] on icon at bounding box center [843, 346] width 149 height 123
click at [597, 289] on input "e." at bounding box center [596, 287] width 1 height 4
radio input "true"
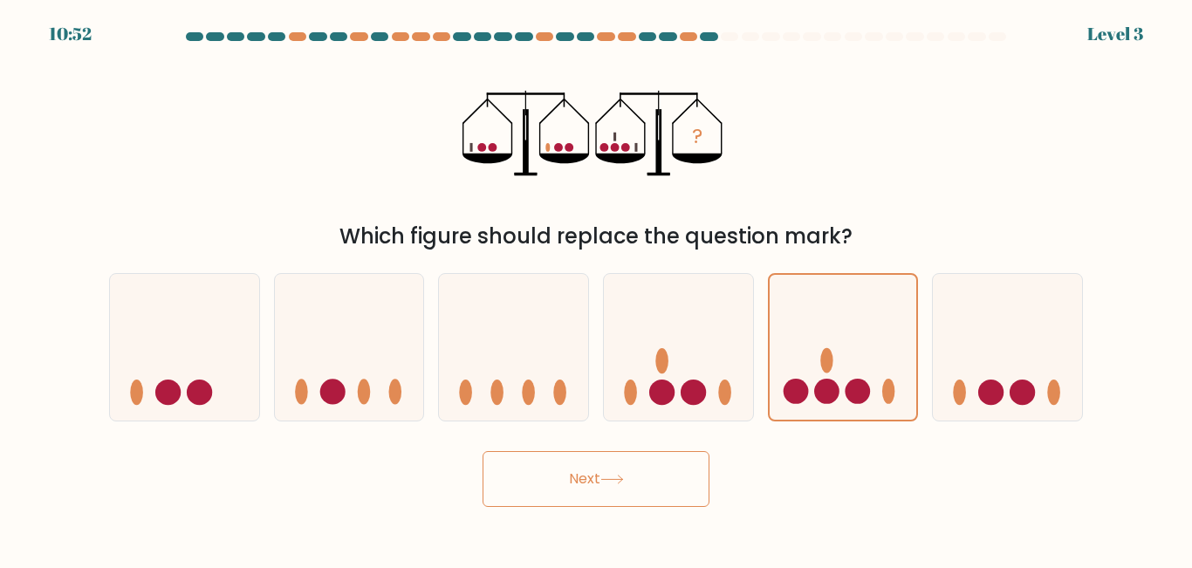
click at [669, 485] on button "Next" at bounding box center [596, 479] width 227 height 56
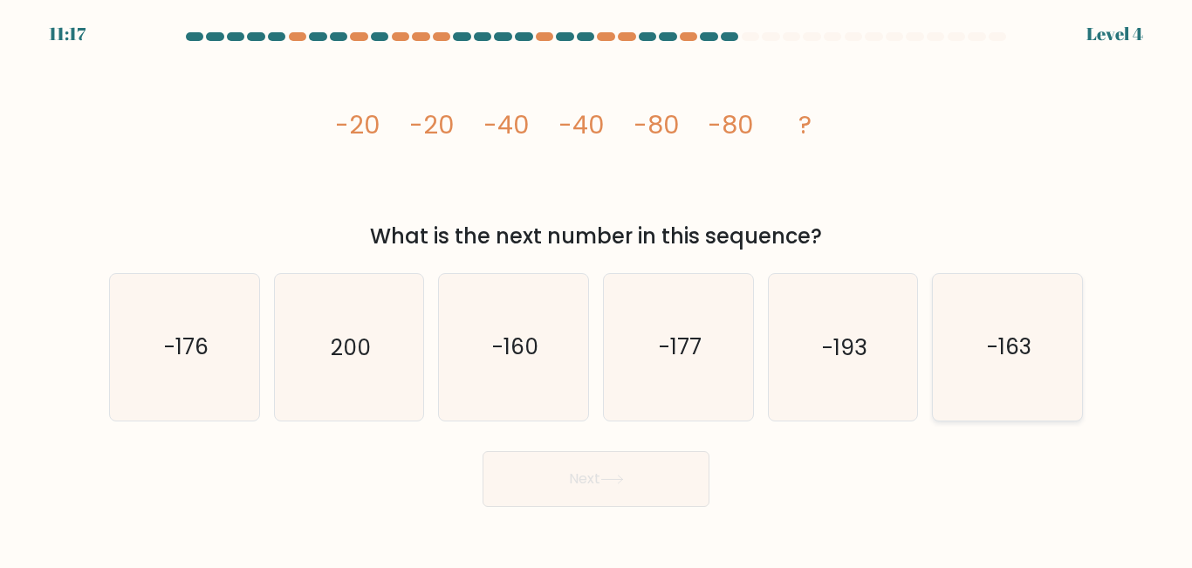
click at [981, 353] on icon "-163" at bounding box center [1008, 347] width 146 height 146
click at [597, 289] on input "f. -163" at bounding box center [596, 287] width 1 height 4
radio input "true"
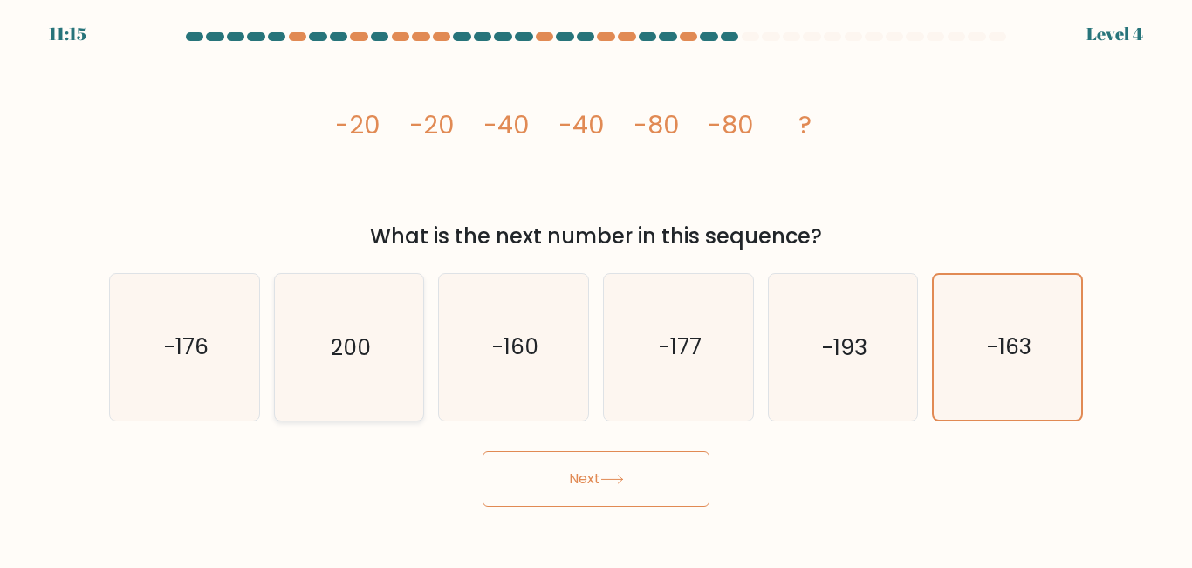
click at [370, 362] on icon "200" at bounding box center [349, 347] width 146 height 146
click at [596, 289] on input "b. 200" at bounding box center [596, 287] width 1 height 4
radio input "true"
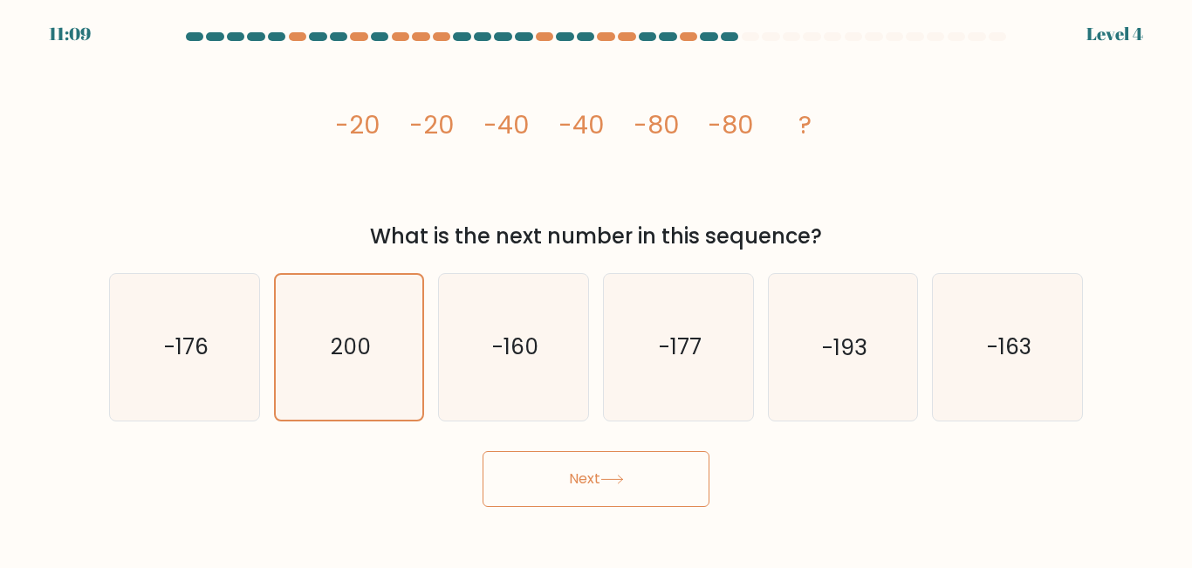
click at [546, 466] on button "Next" at bounding box center [596, 479] width 227 height 56
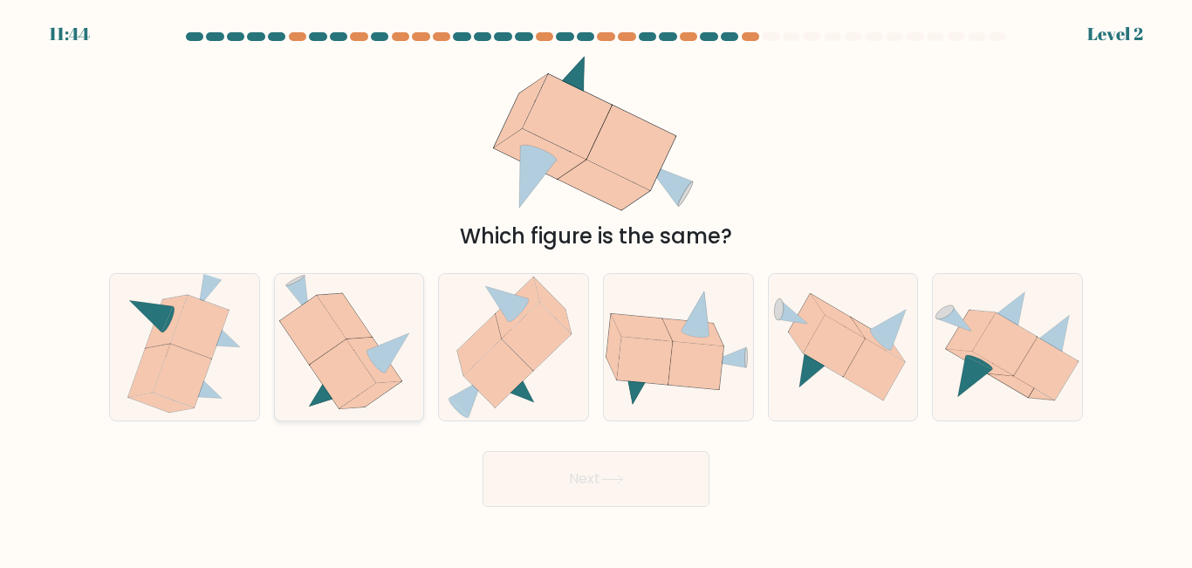
click at [355, 366] on icon at bounding box center [343, 374] width 66 height 69
click at [596, 289] on input "b." at bounding box center [596, 287] width 1 height 4
radio input "true"
click at [581, 462] on button "Next" at bounding box center [596, 479] width 227 height 56
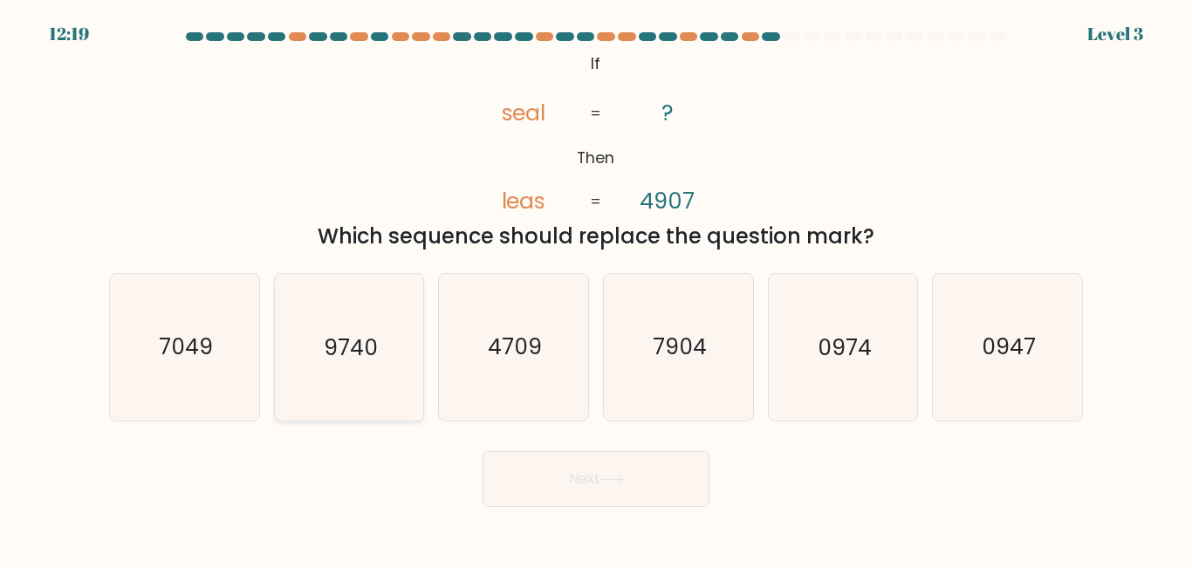
click at [360, 340] on text "9740" at bounding box center [351, 348] width 54 height 31
click at [596, 289] on input "b. 9740" at bounding box center [596, 287] width 1 height 4
radio input "true"
click at [525, 348] on text "4709" at bounding box center [515, 348] width 54 height 31
click at [596, 289] on input "c. 4709" at bounding box center [596, 287] width 1 height 4
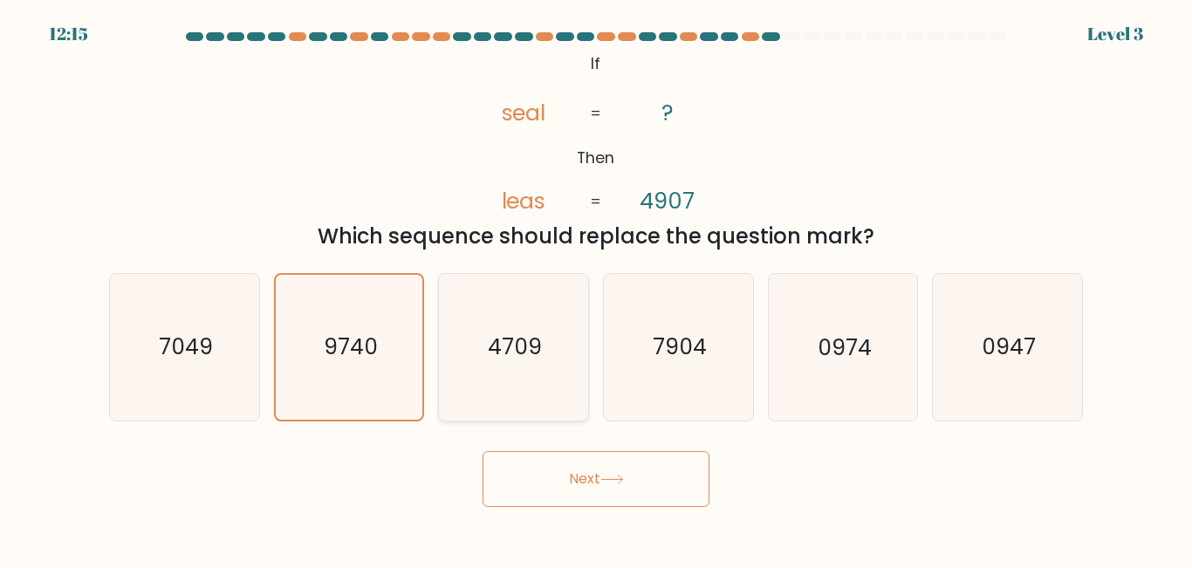
radio input "true"
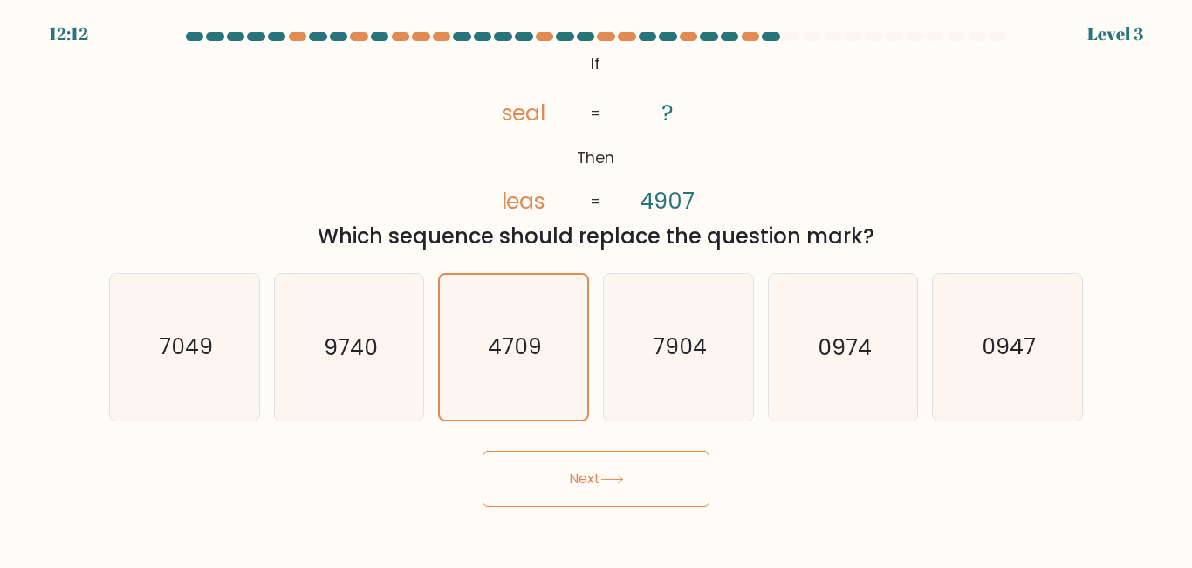
click at [593, 503] on button "Next" at bounding box center [596, 479] width 227 height 56
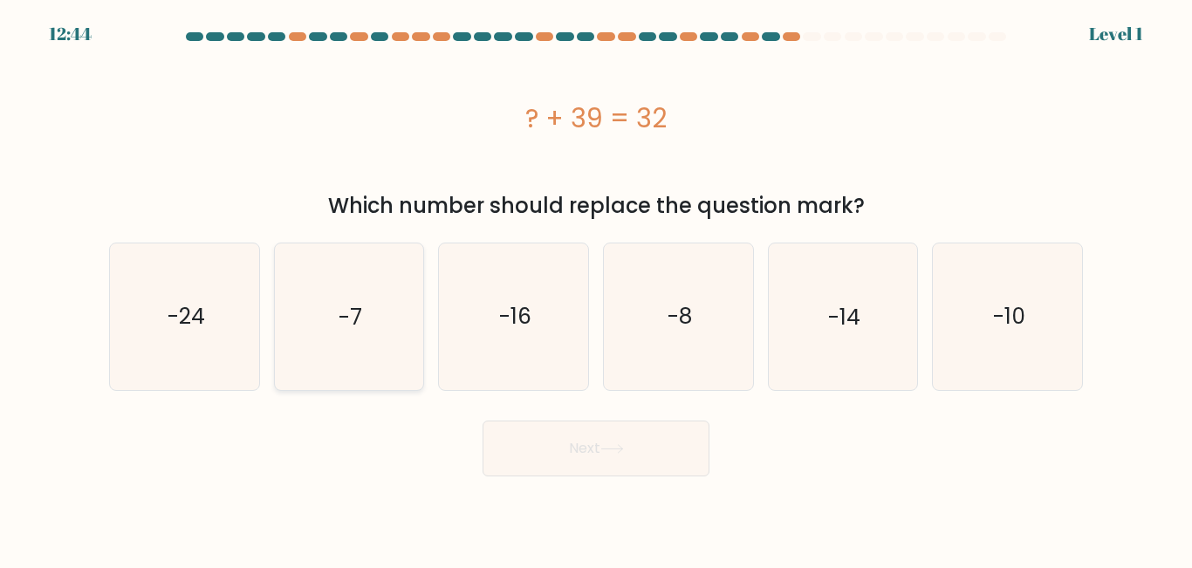
click at [353, 348] on icon "-7" at bounding box center [349, 317] width 146 height 146
click at [596, 289] on input "b. -7" at bounding box center [596, 287] width 1 height 4
radio input "true"
click at [573, 466] on button "Next" at bounding box center [596, 449] width 227 height 56
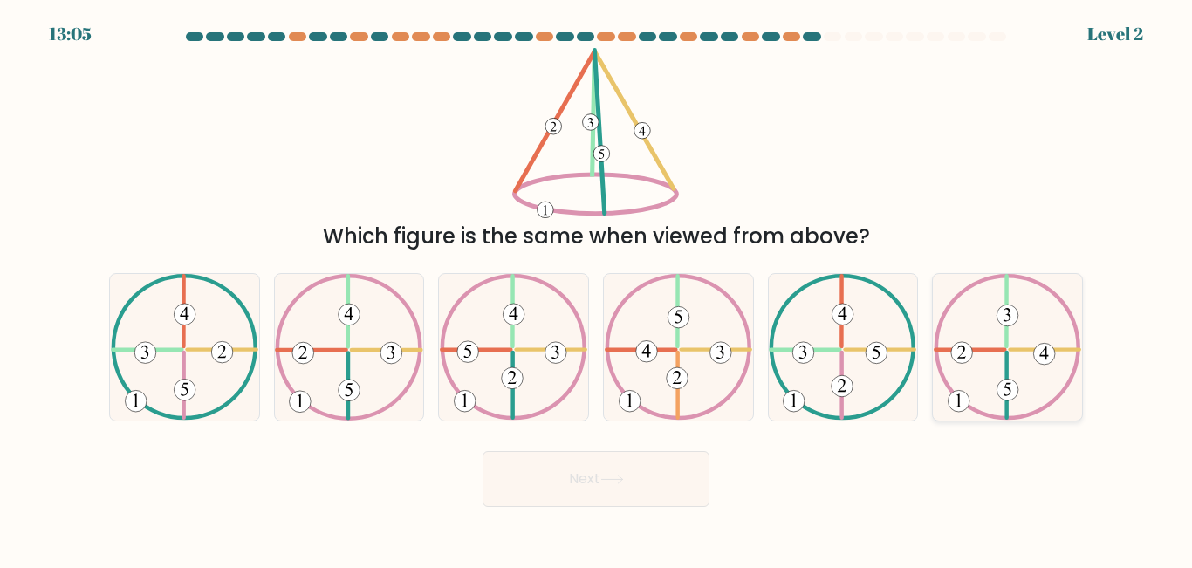
click at [972, 407] on icon at bounding box center [1008, 347] width 148 height 146
click at [597, 289] on input "f." at bounding box center [596, 287] width 1 height 4
radio input "true"
click at [689, 465] on button "Next" at bounding box center [596, 479] width 227 height 56
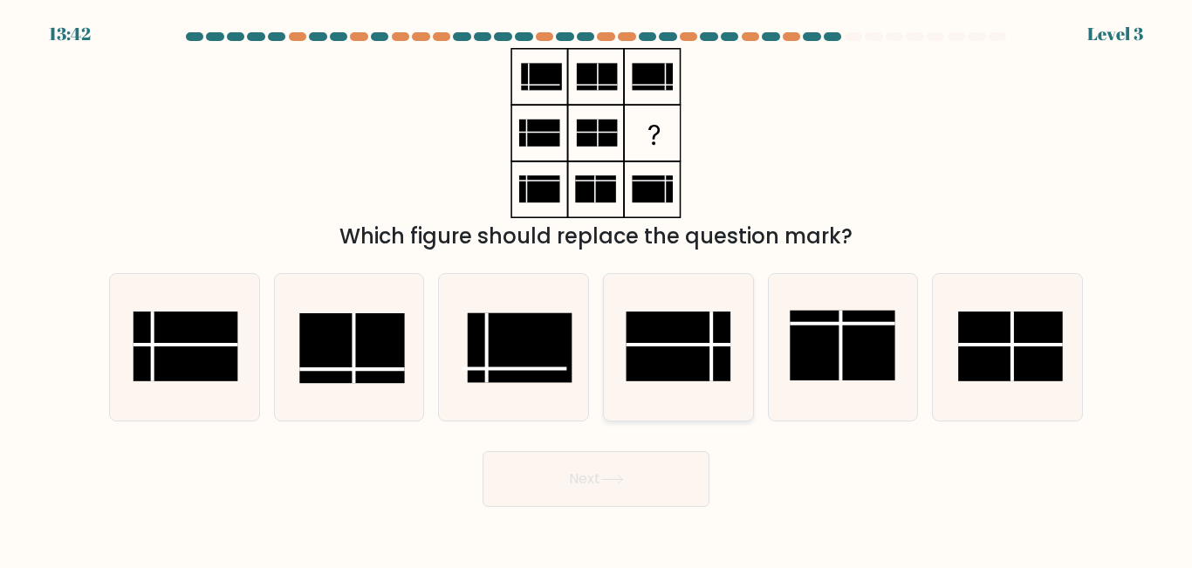
click at [668, 362] on rect at bounding box center [678, 347] width 105 height 70
click at [597, 289] on input "d." at bounding box center [596, 287] width 1 height 4
radio input "true"
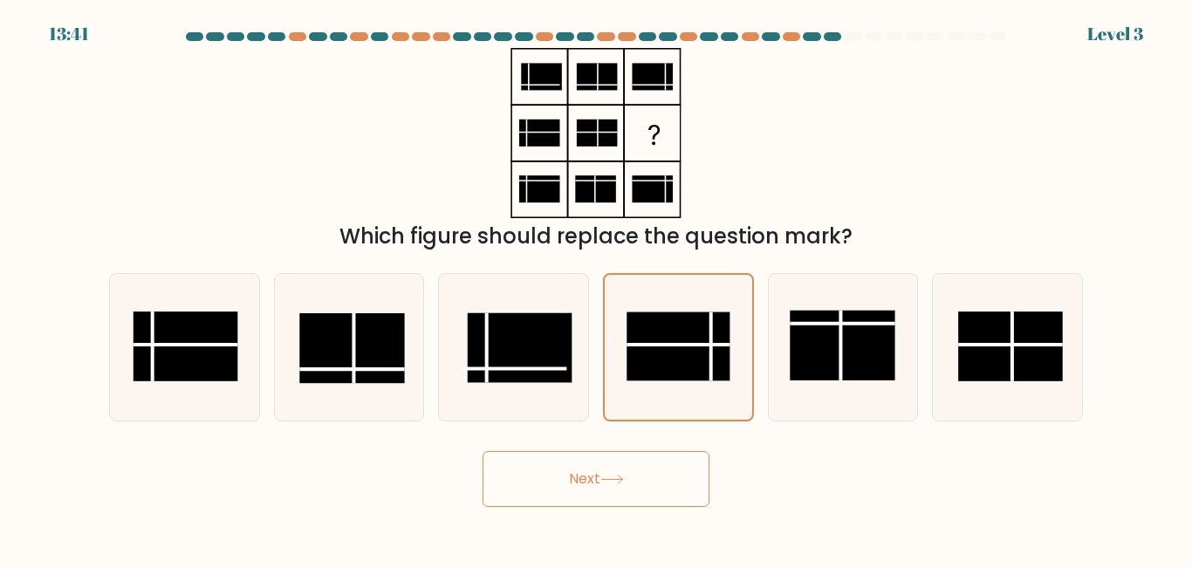
click at [623, 486] on button "Next" at bounding box center [596, 479] width 227 height 56
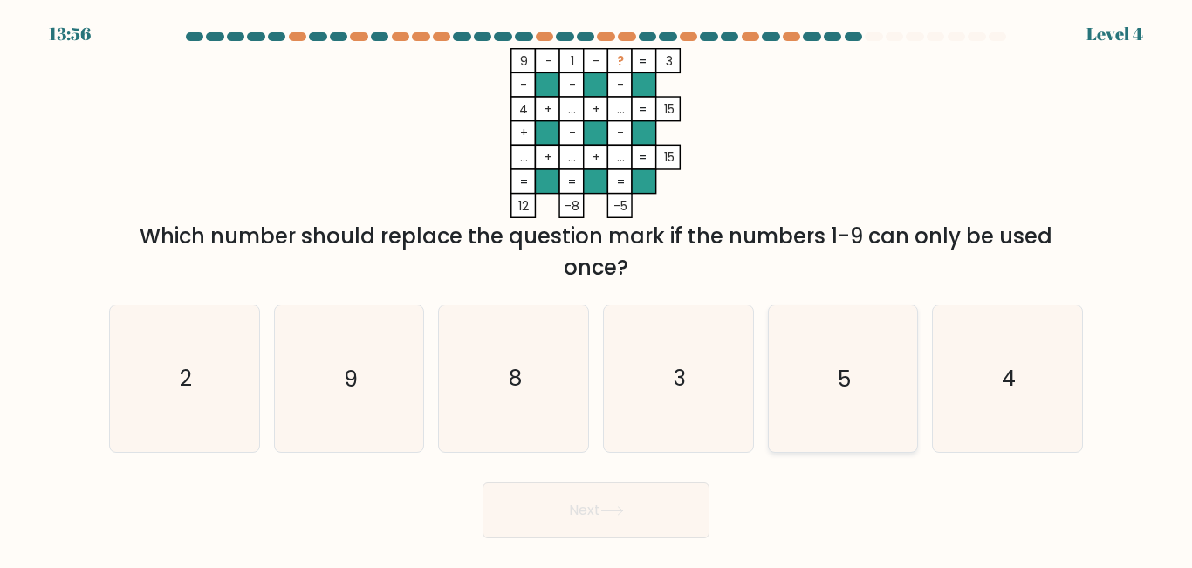
click at [873, 384] on icon "5" at bounding box center [843, 378] width 146 height 146
click at [597, 289] on input "e. 5" at bounding box center [596, 287] width 1 height 4
radio input "true"
click at [642, 504] on button "Next" at bounding box center [596, 511] width 227 height 56
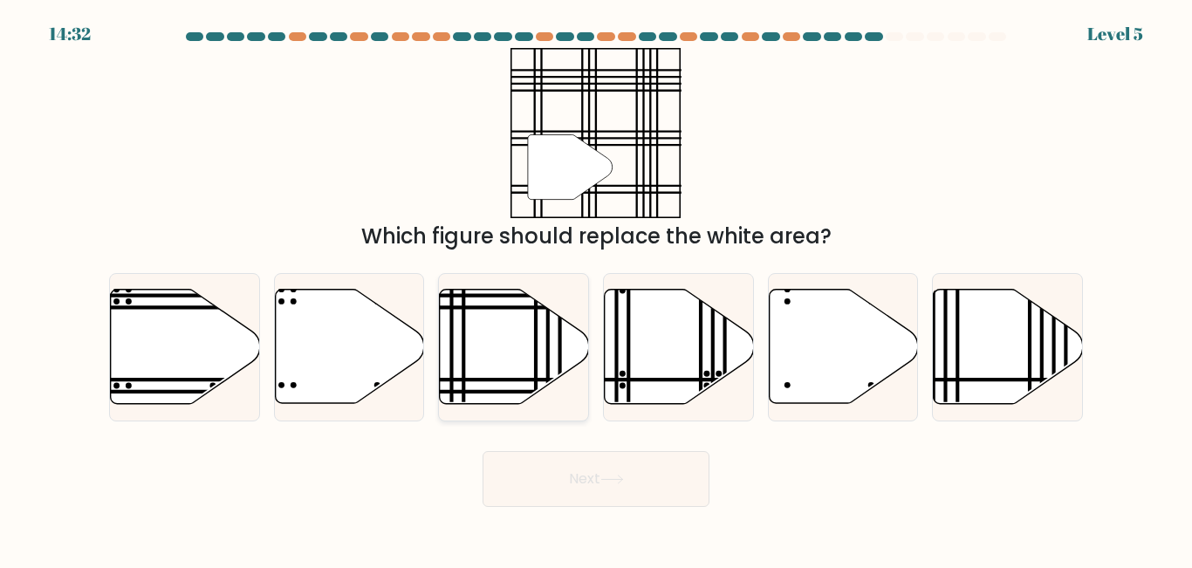
click at [488, 353] on icon at bounding box center [514, 347] width 149 height 114
click at [596, 289] on input "c." at bounding box center [596, 287] width 1 height 4
radio input "true"
click at [608, 482] on icon at bounding box center [612, 480] width 24 height 10
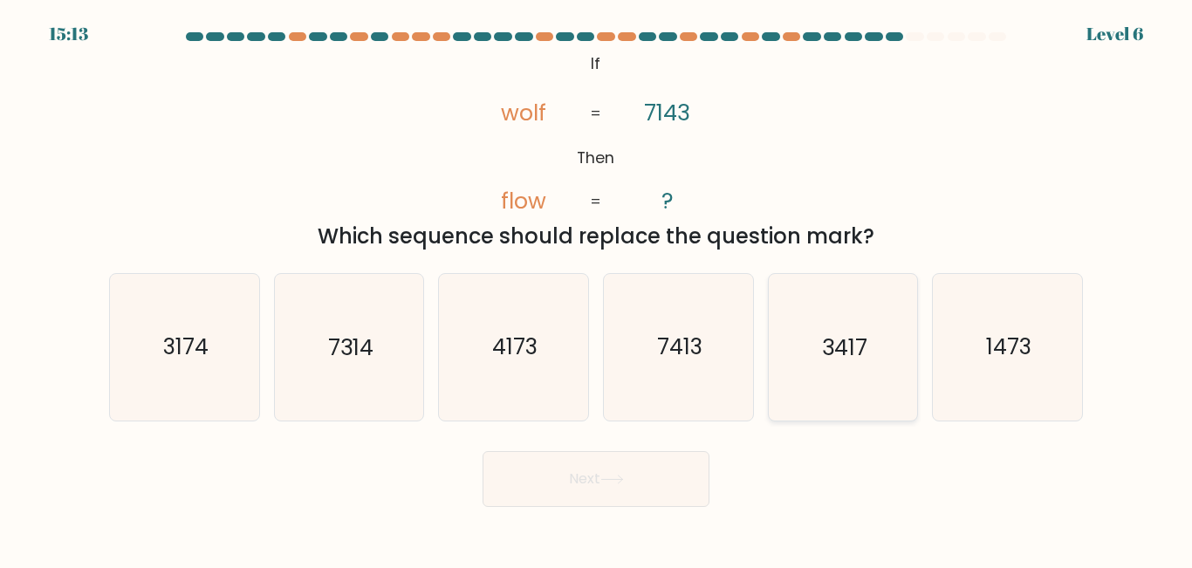
click at [857, 354] on text "3417" at bounding box center [844, 348] width 45 height 31
click at [597, 289] on input "e. 3417" at bounding box center [596, 287] width 1 height 4
radio input "true"
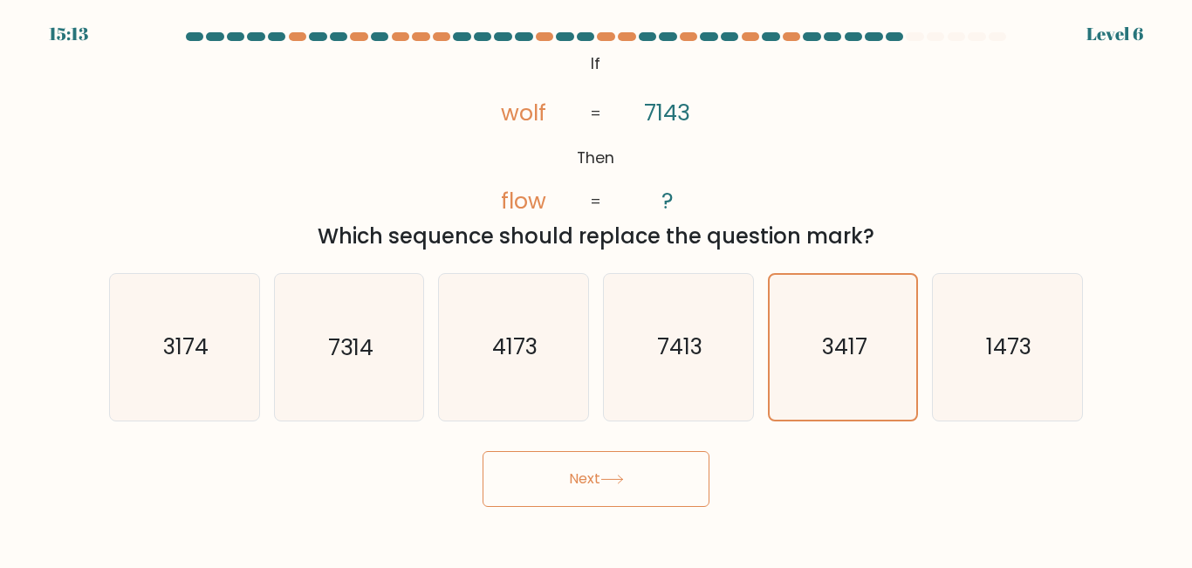
click at [683, 474] on button "Next" at bounding box center [596, 479] width 227 height 56
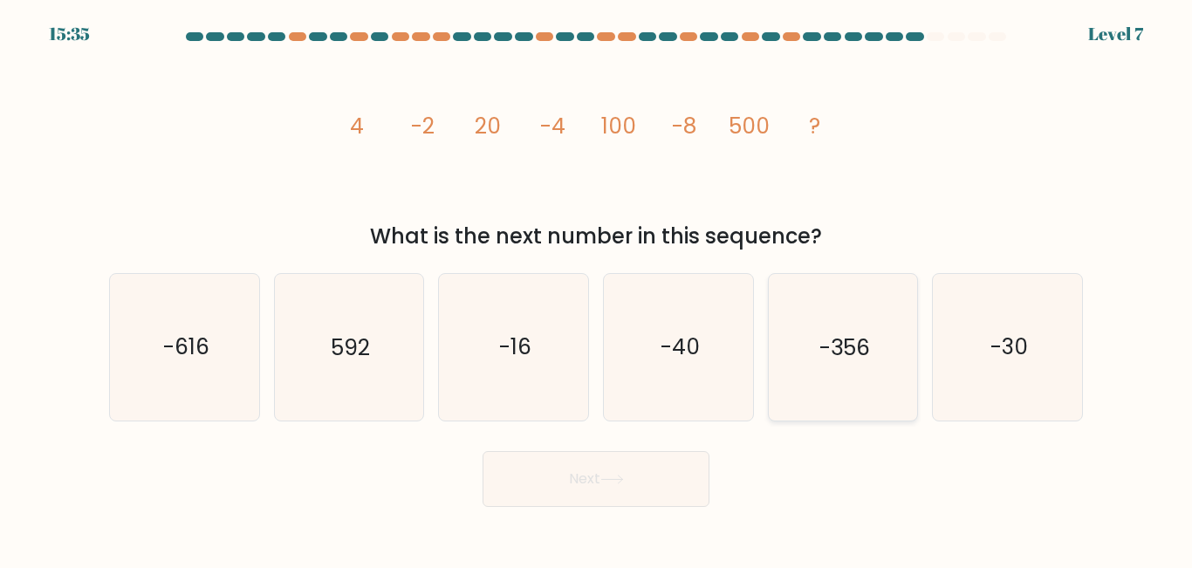
click at [857, 358] on text "-356" at bounding box center [845, 348] width 51 height 31
click at [597, 289] on input "e. -356" at bounding box center [596, 287] width 1 height 4
radio input "true"
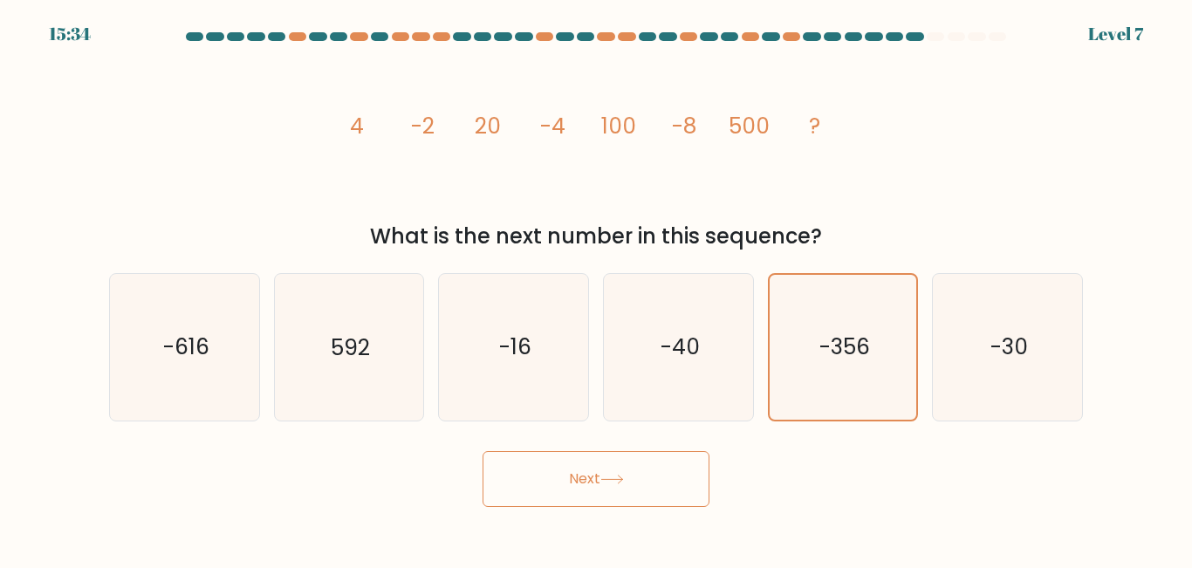
click at [654, 476] on button "Next" at bounding box center [596, 479] width 227 height 56
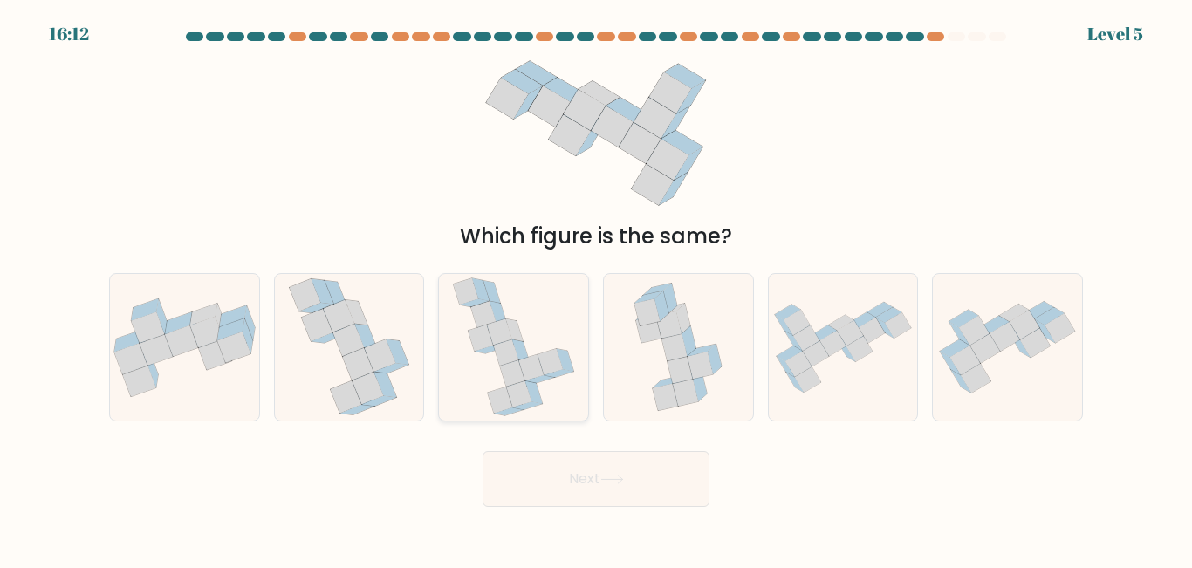
click at [543, 392] on icon at bounding box center [513, 347] width 123 height 146
click at [596, 289] on input "c." at bounding box center [596, 287] width 1 height 4
radio input "true"
click at [642, 494] on button "Next" at bounding box center [596, 479] width 227 height 56
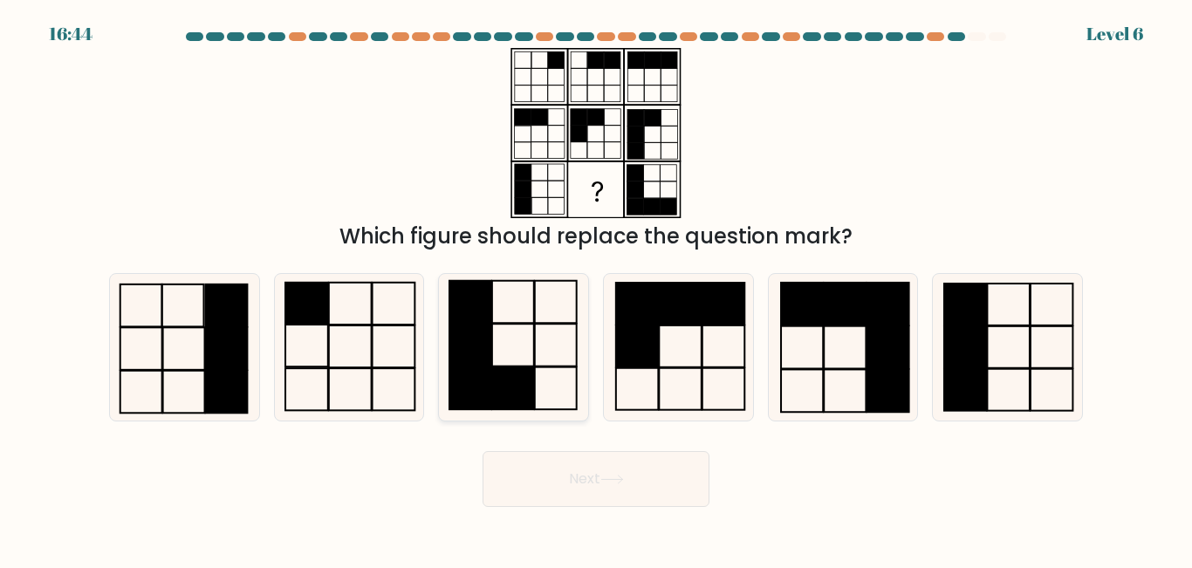
click at [559, 382] on icon at bounding box center [514, 347] width 146 height 146
click at [596, 289] on input "c." at bounding box center [596, 287] width 1 height 4
radio input "true"
click at [648, 488] on button "Next" at bounding box center [596, 479] width 227 height 56
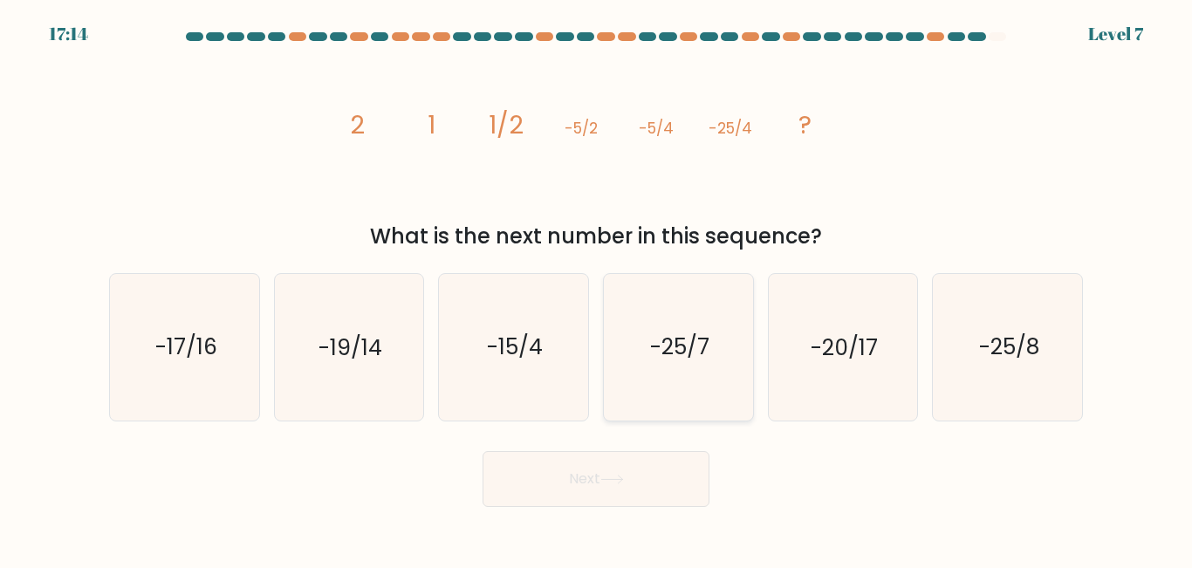
click at [686, 366] on icon "-25/7" at bounding box center [679, 347] width 146 height 146
click at [597, 289] on input "d. -25/7" at bounding box center [596, 287] width 1 height 4
radio input "true"
click at [600, 471] on button "Next" at bounding box center [596, 479] width 227 height 56
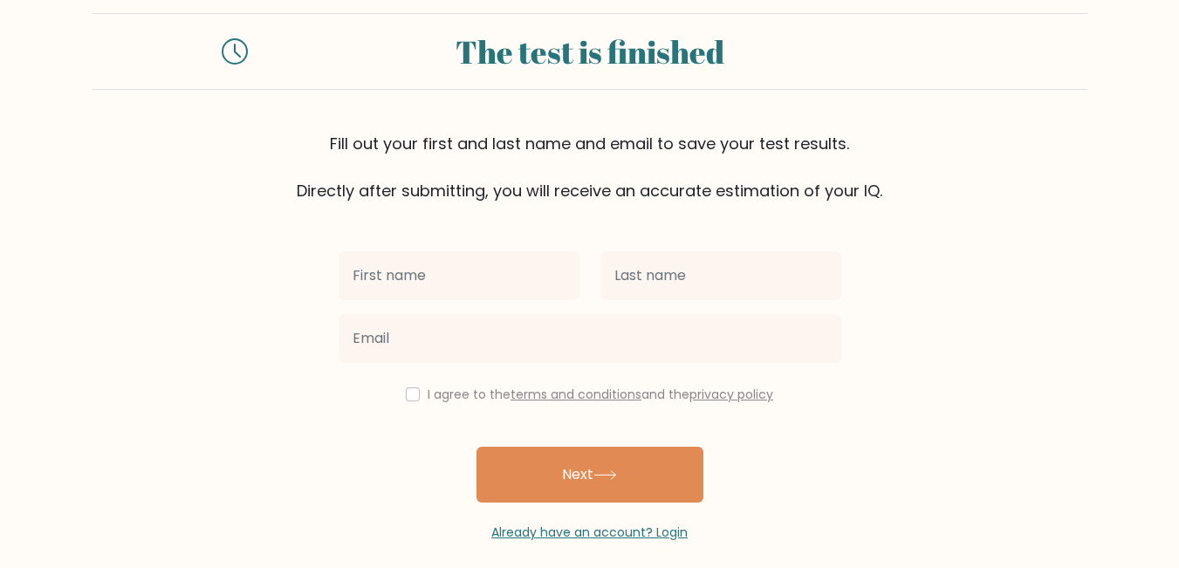
scroll to position [45, 0]
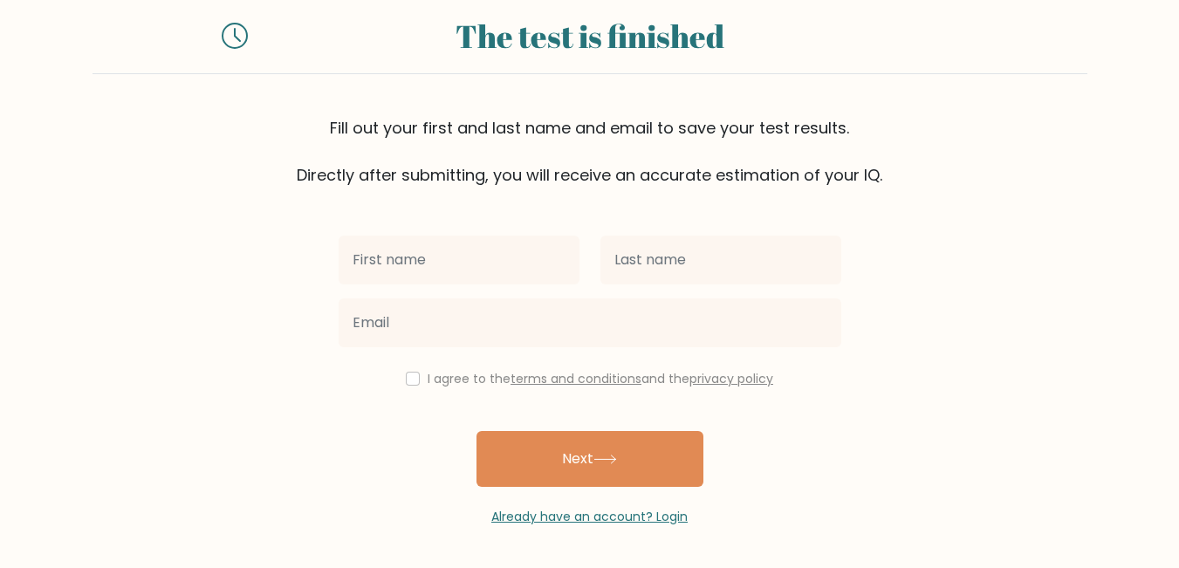
click at [562, 257] on input "text" at bounding box center [459, 260] width 241 height 49
type input "[PERSON_NAME]"
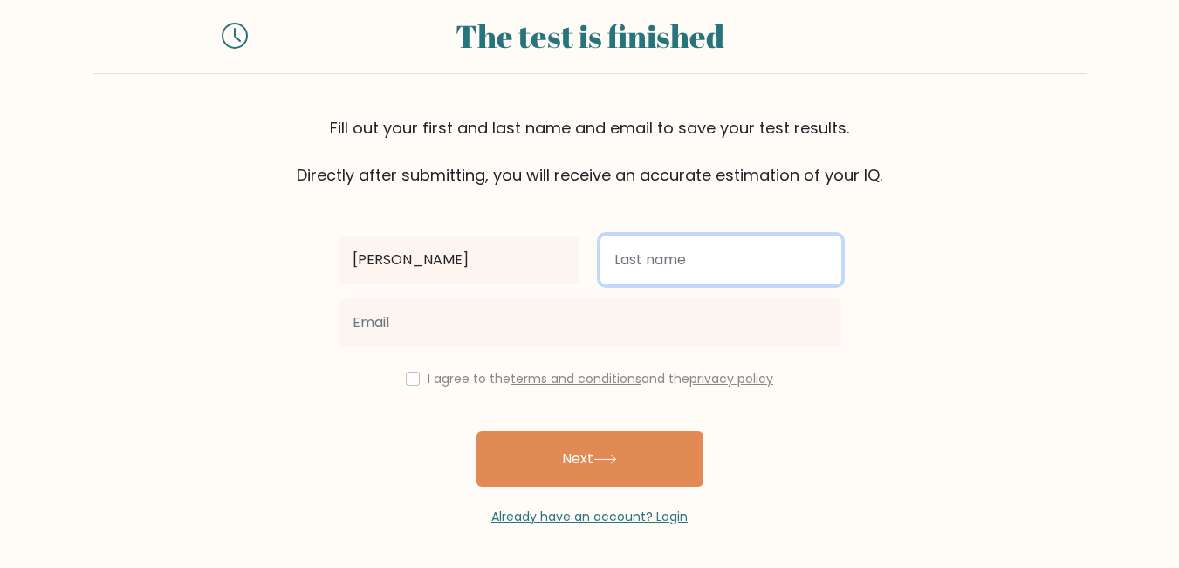
click at [688, 260] on input "text" at bounding box center [720, 260] width 241 height 49
type input "Hernandez"
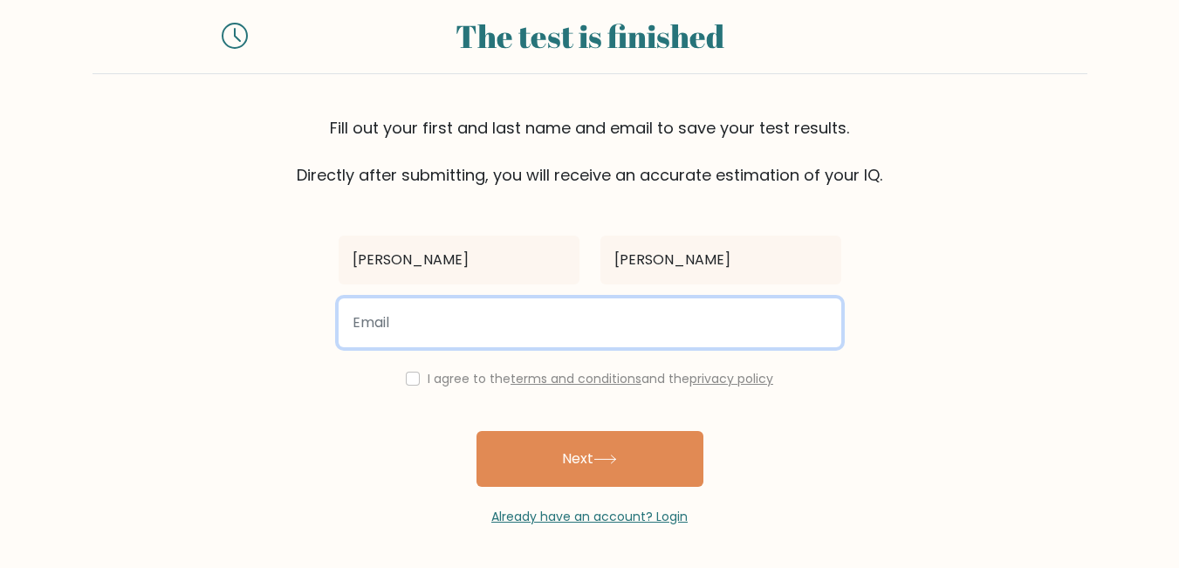
click at [542, 330] on input "email" at bounding box center [590, 322] width 503 height 49
type input "robertjr.hernandez1995@gmail.com"
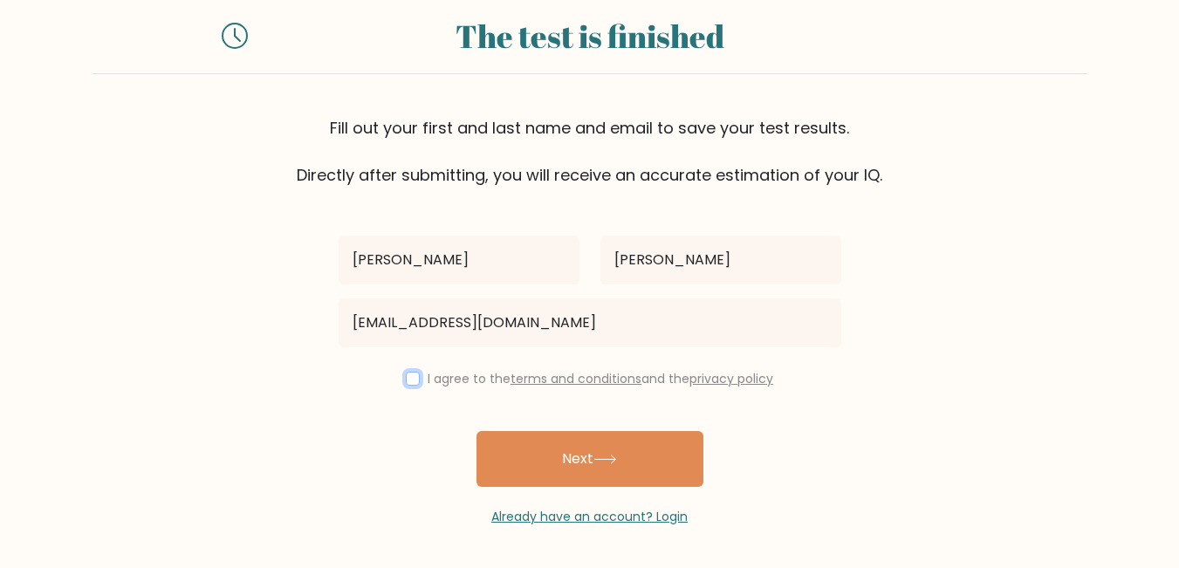
click at [406, 381] on input "checkbox" at bounding box center [413, 379] width 14 height 14
checkbox input "true"
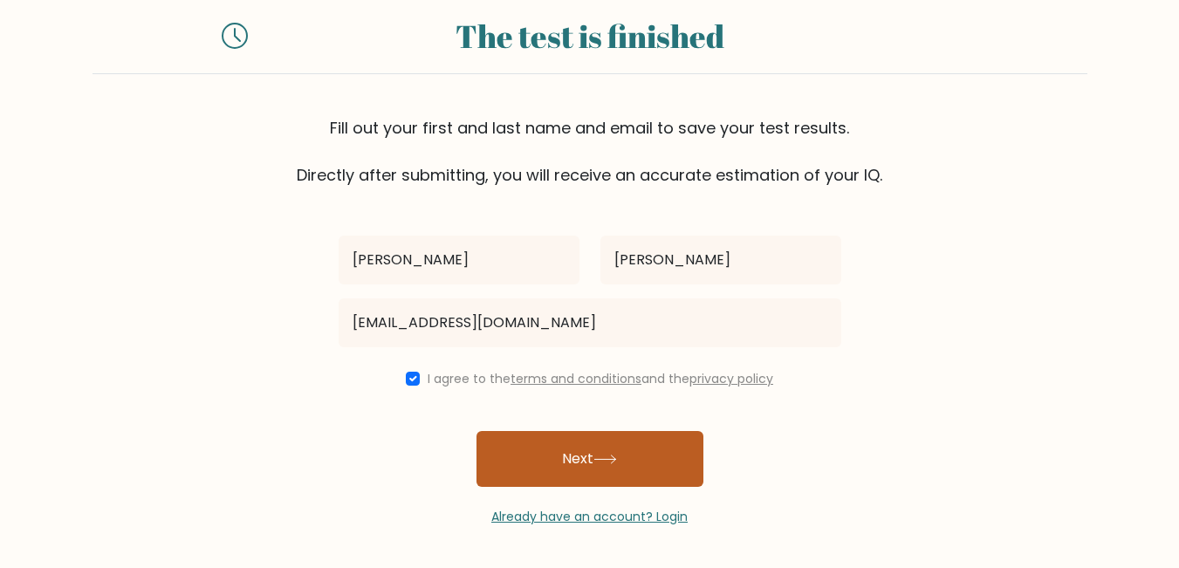
click at [588, 461] on button "Next" at bounding box center [590, 459] width 227 height 56
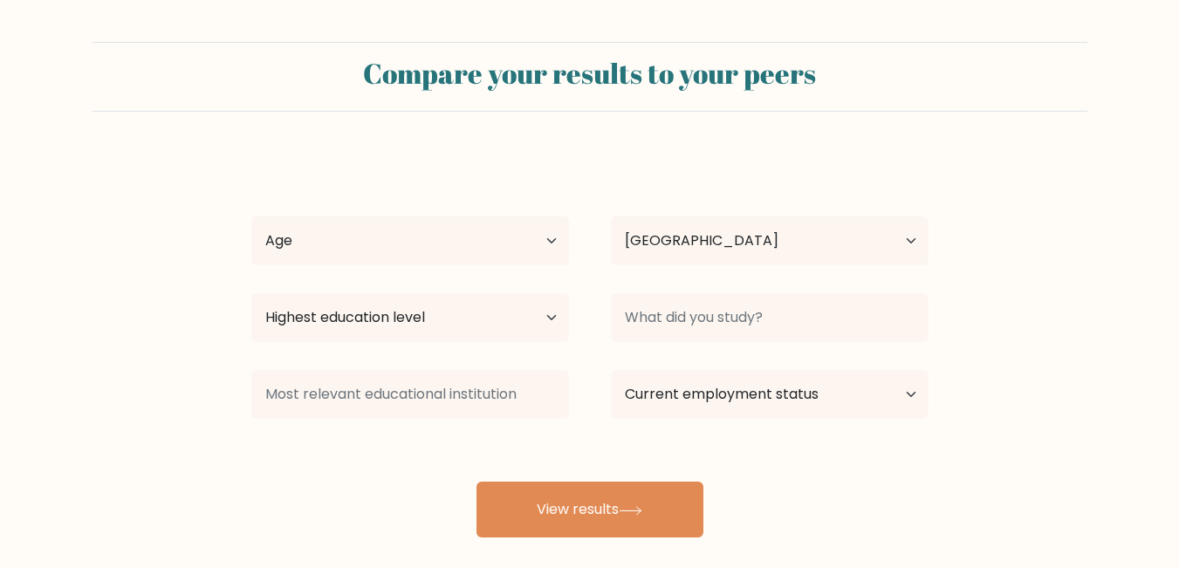
select select "PH"
click at [517, 231] on select "Age Under [DEMOGRAPHIC_DATA] [DEMOGRAPHIC_DATA] [DEMOGRAPHIC_DATA] [DEMOGRAPHIC…" at bounding box center [410, 240] width 318 height 49
select select "25_34"
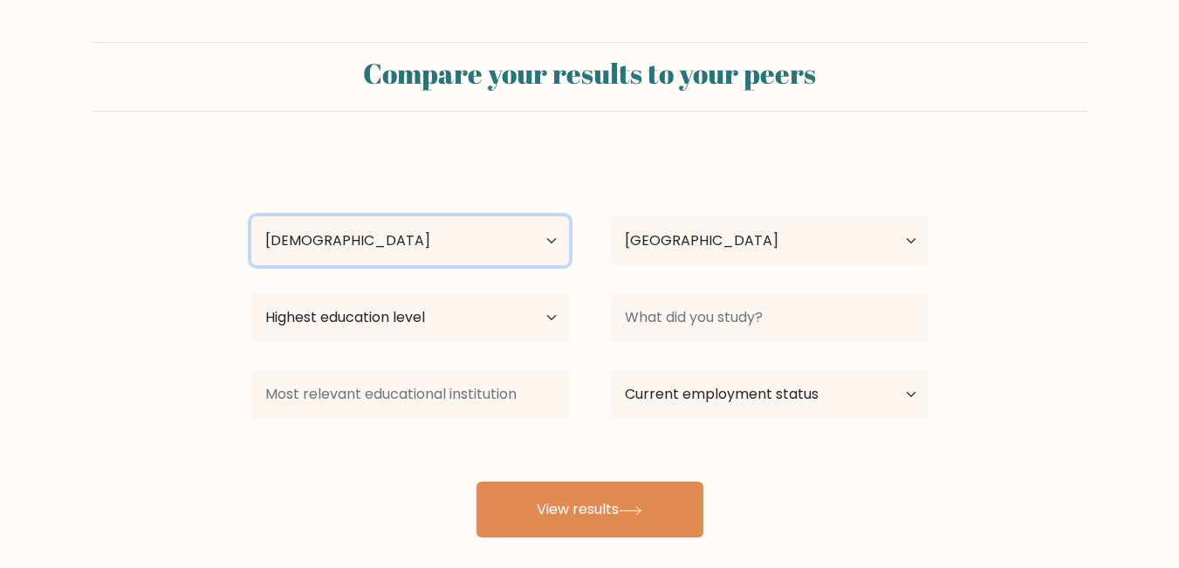
click at [251, 216] on select "Age Under [DEMOGRAPHIC_DATA] [DEMOGRAPHIC_DATA] [DEMOGRAPHIC_DATA] [DEMOGRAPHIC…" at bounding box center [410, 240] width 318 height 49
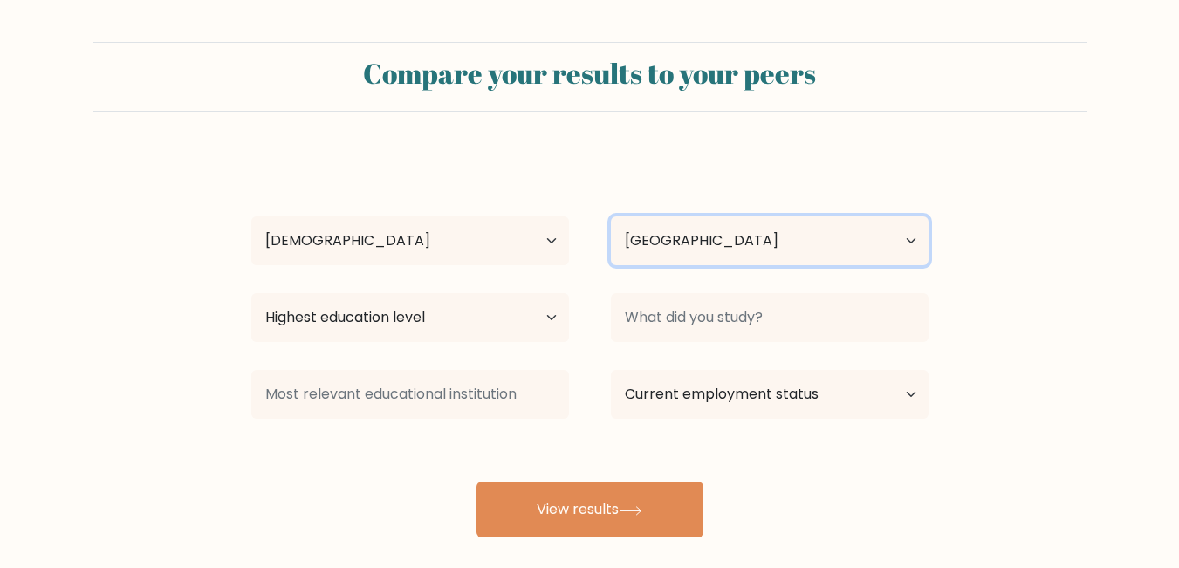
click at [748, 244] on select "Country [GEOGRAPHIC_DATA] [GEOGRAPHIC_DATA] [GEOGRAPHIC_DATA] [US_STATE] [GEOGR…" at bounding box center [770, 240] width 318 height 49
click at [516, 185] on div "[PERSON_NAME] [PERSON_NAME] Age Under [DEMOGRAPHIC_DATA] [DEMOGRAPHIC_DATA] [DE…" at bounding box center [590, 346] width 698 height 384
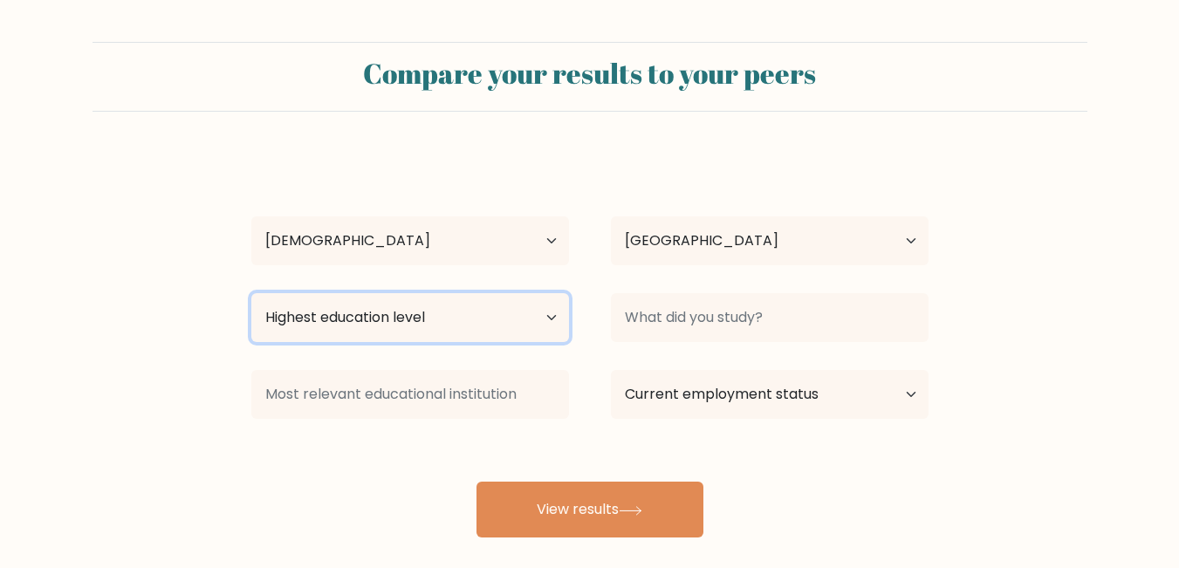
click at [519, 312] on select "Highest education level No schooling Primary Lower Secondary Upper Secondary Oc…" at bounding box center [410, 317] width 318 height 49
select select "bachelors_degree"
click at [251, 293] on select "Highest education level No schooling Primary Lower Secondary Upper Secondary Oc…" at bounding box center [410, 317] width 318 height 49
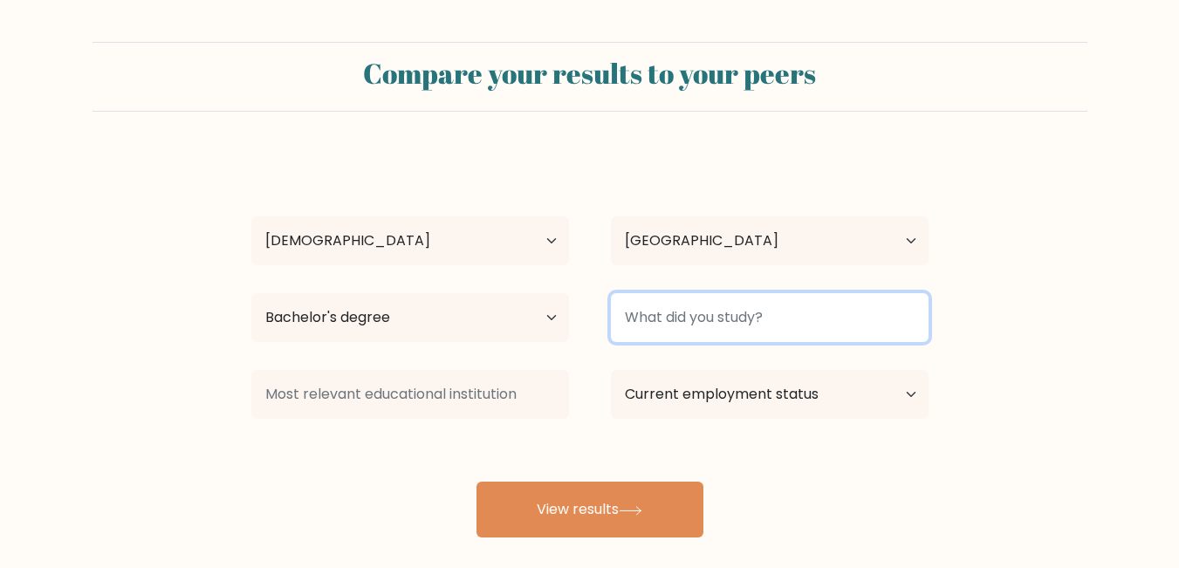
click at [698, 320] on input at bounding box center [770, 317] width 318 height 49
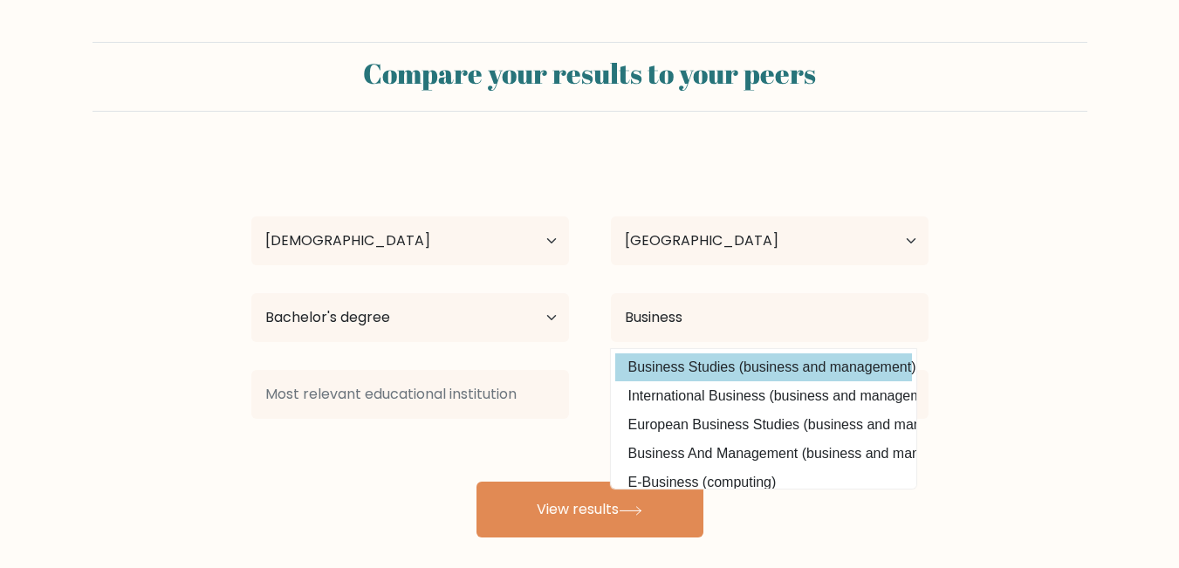
click at [726, 369] on option "Business Studies (business and management)" at bounding box center [763, 367] width 297 height 28
type input "Business Studies"
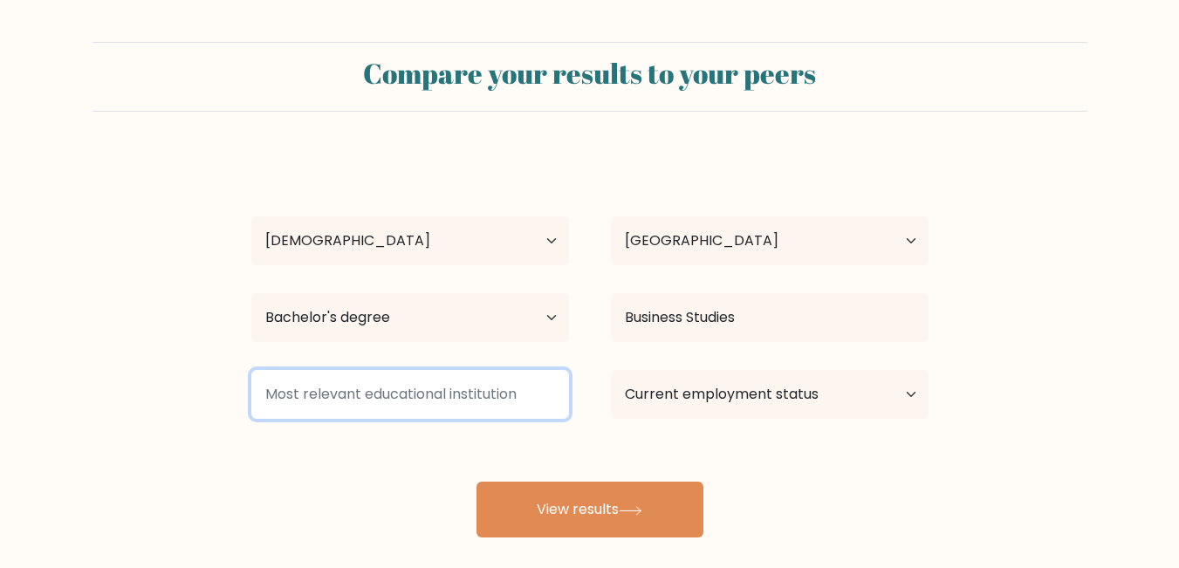
click at [470, 404] on input at bounding box center [410, 394] width 318 height 49
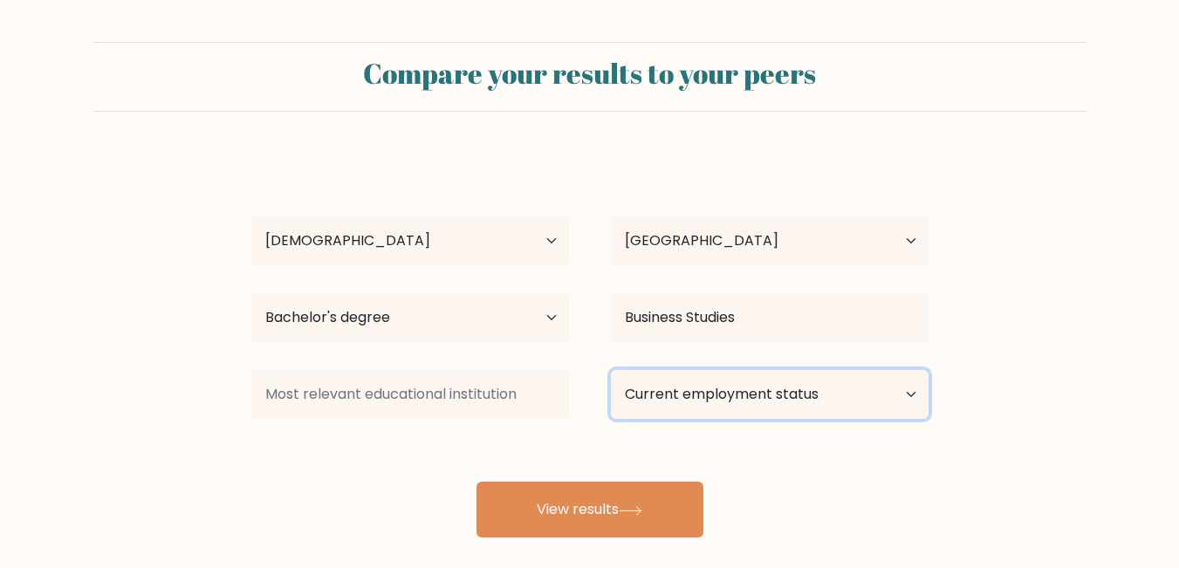
click at [731, 406] on select "Current employment status Employed Student Retired Other / prefer not to answer" at bounding box center [770, 394] width 318 height 49
select select "other"
click at [611, 370] on select "Current employment status Employed Student Retired Other / prefer not to answer" at bounding box center [770, 394] width 318 height 49
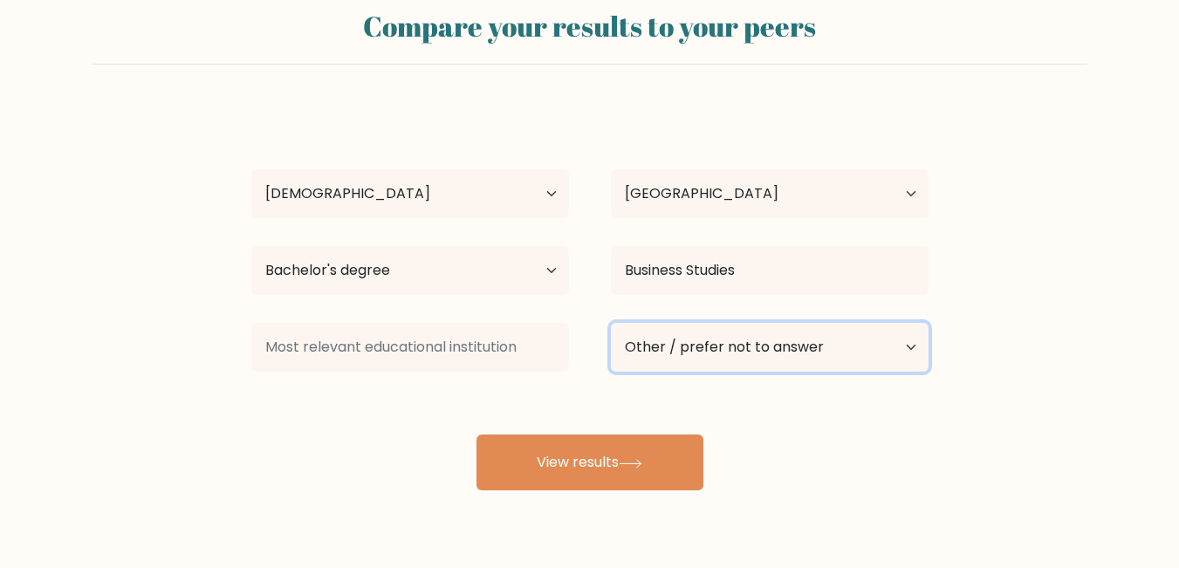
scroll to position [87, 0]
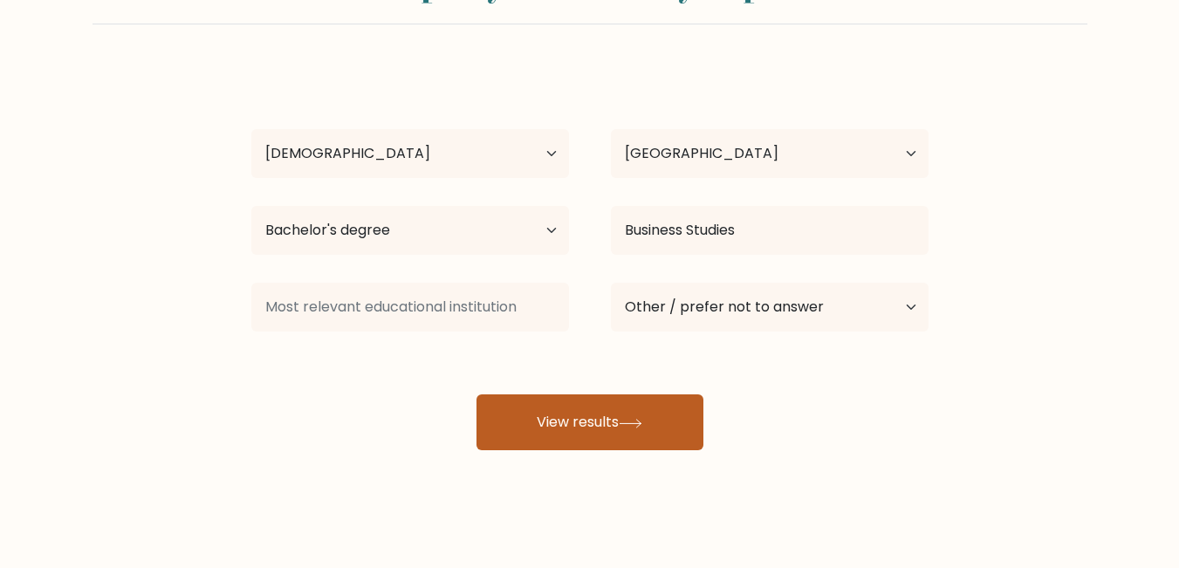
click at [602, 426] on button "View results" at bounding box center [590, 423] width 227 height 56
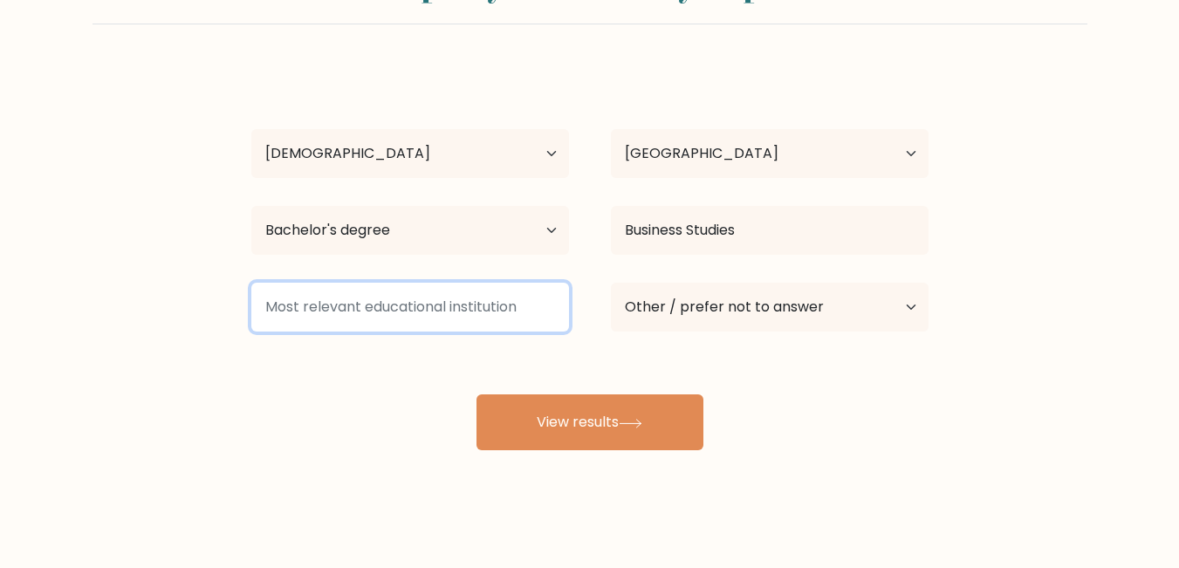
click at [517, 315] on input at bounding box center [410, 307] width 318 height 49
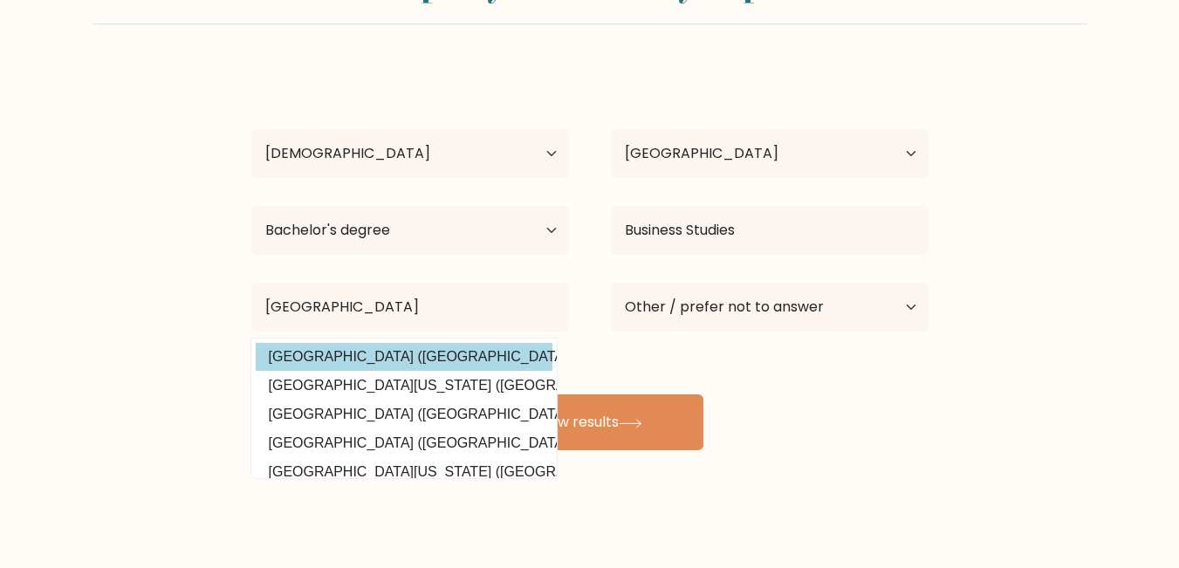
click at [511, 349] on option "University of Southeastern Philippines (Philippines)" at bounding box center [404, 357] width 297 height 28
type input "University of Southeastern Philippines"
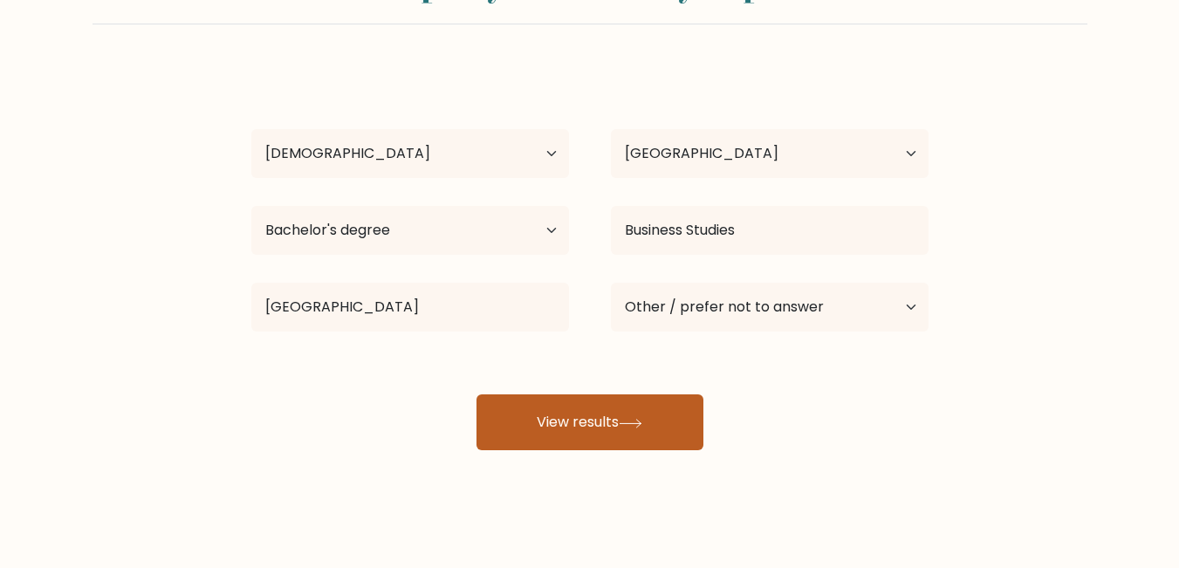
click at [652, 421] on button "View results" at bounding box center [590, 423] width 227 height 56
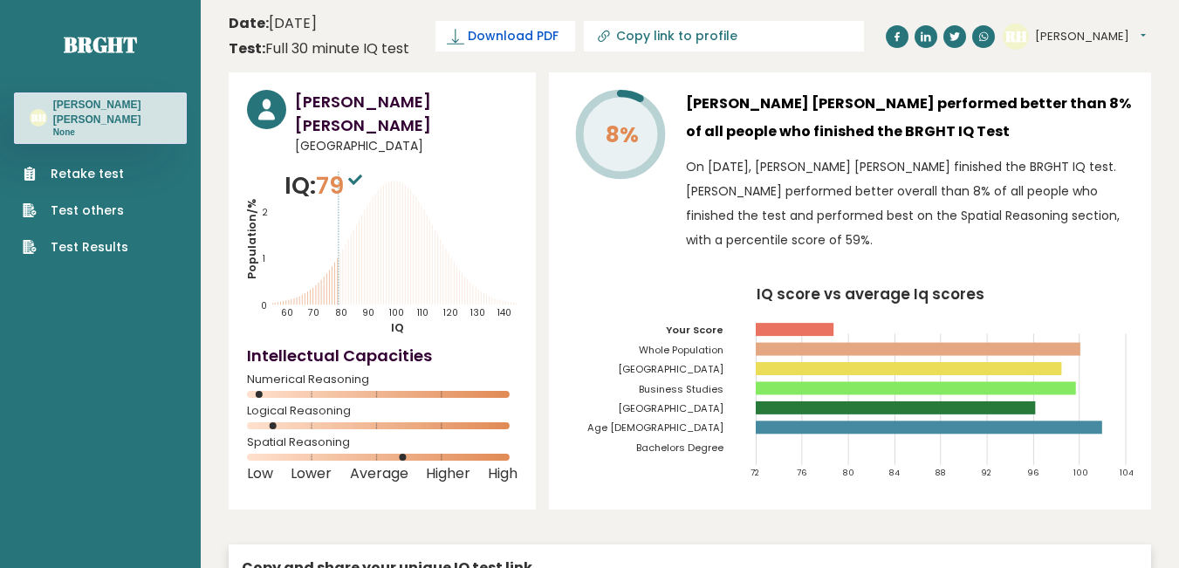
click at [511, 38] on span "Download PDF" at bounding box center [513, 36] width 91 height 18
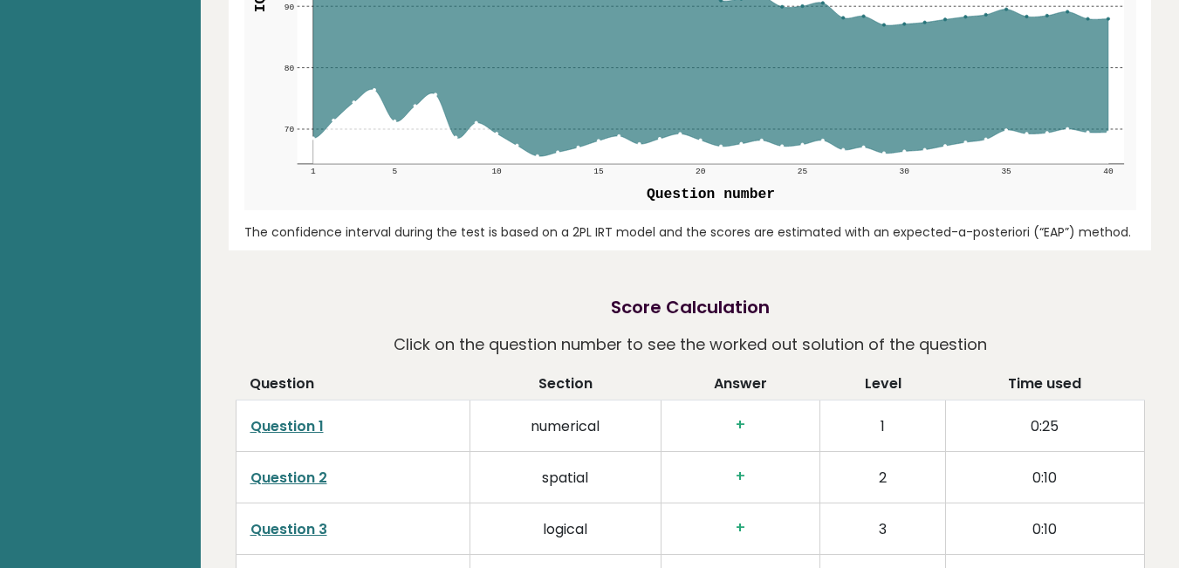
scroll to position [2618, 0]
